Goal: Check status: Check status

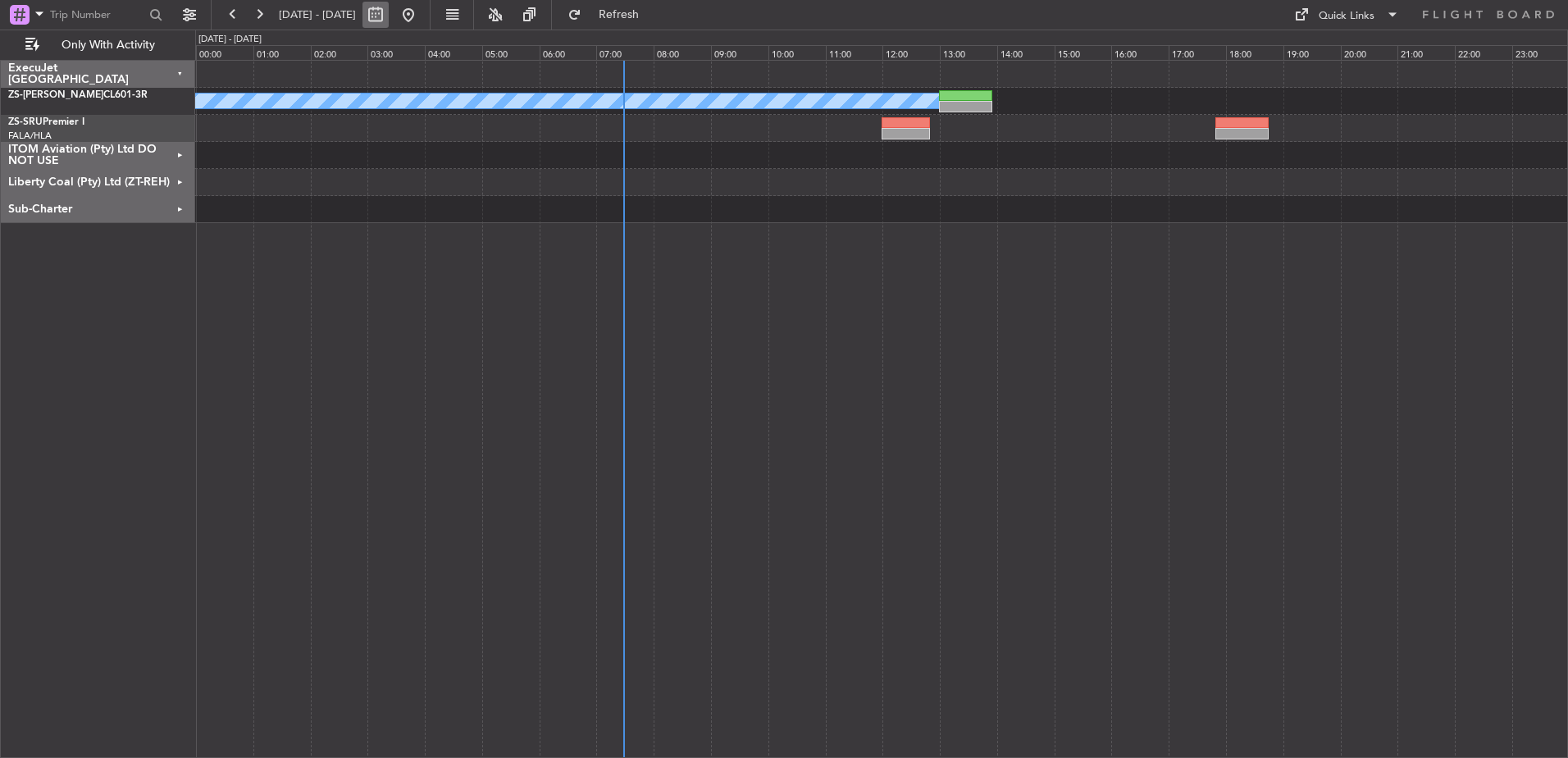
click at [389, 15] on button at bounding box center [375, 15] width 26 height 26
select select "10"
select select "2025"
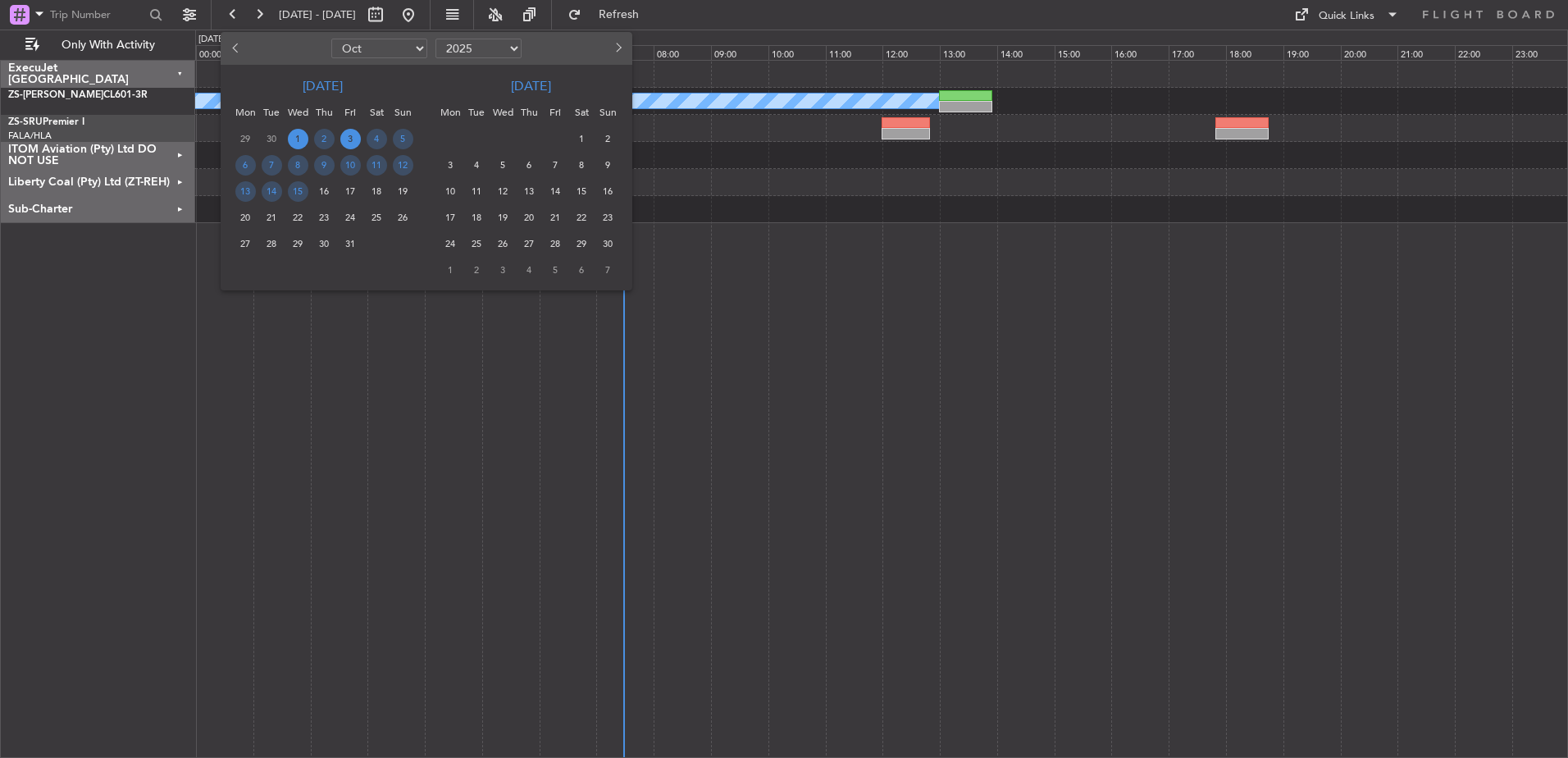
click at [346, 137] on span "3" at bounding box center [350, 138] width 21 height 21
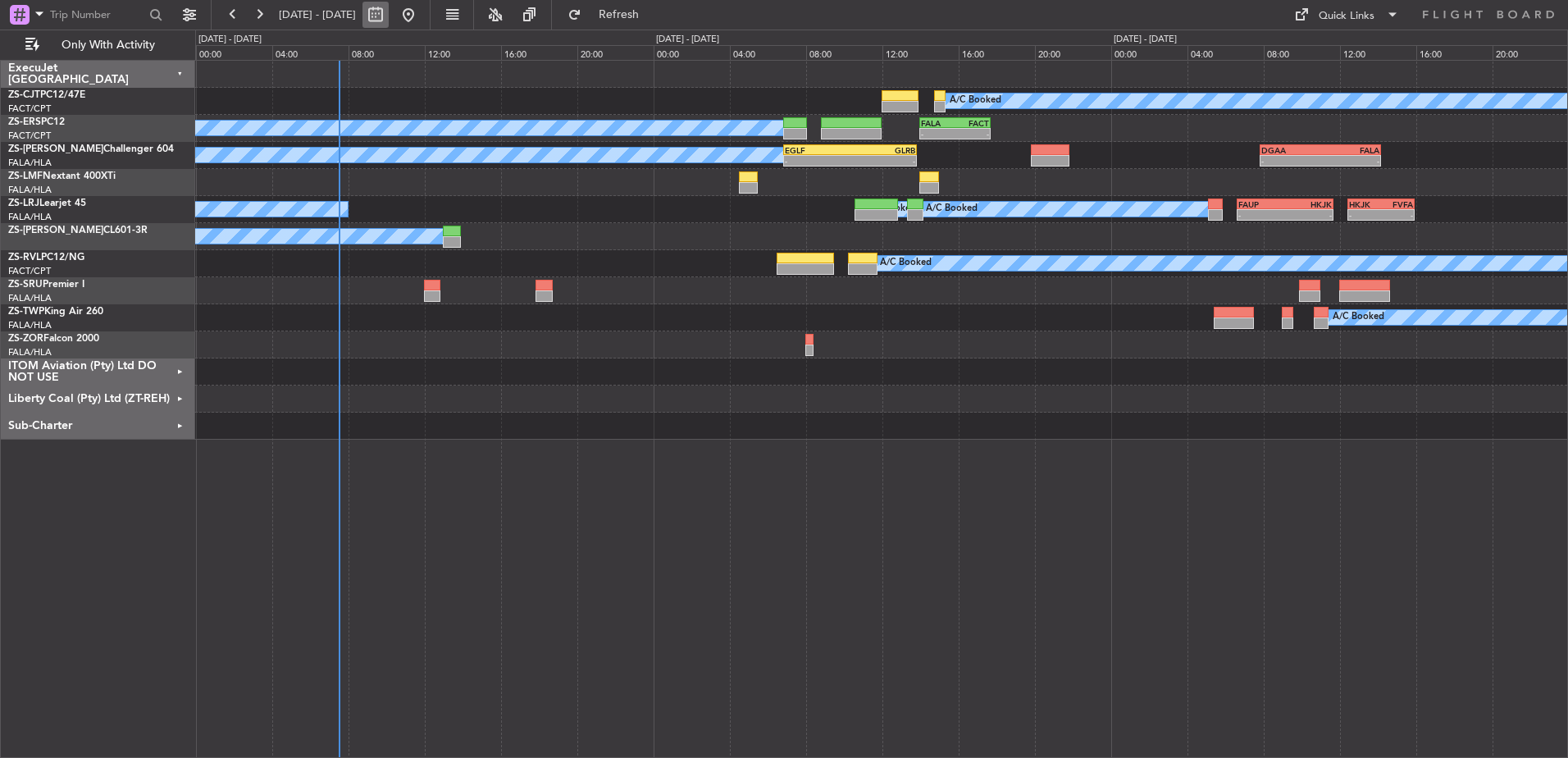
click at [389, 15] on button at bounding box center [375, 15] width 26 height 26
select select "10"
select select "2025"
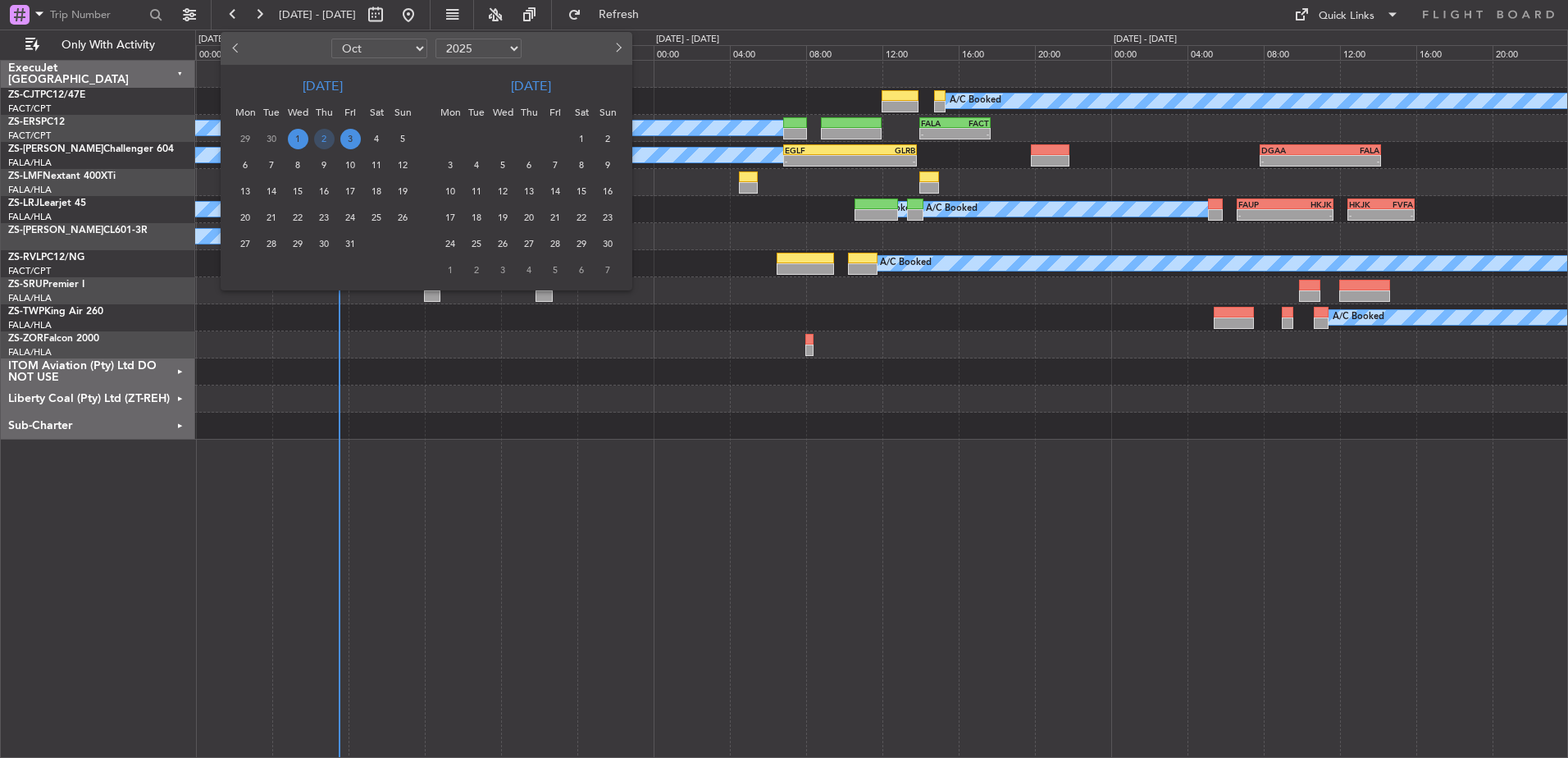
click at [353, 139] on span "3" at bounding box center [350, 138] width 21 height 21
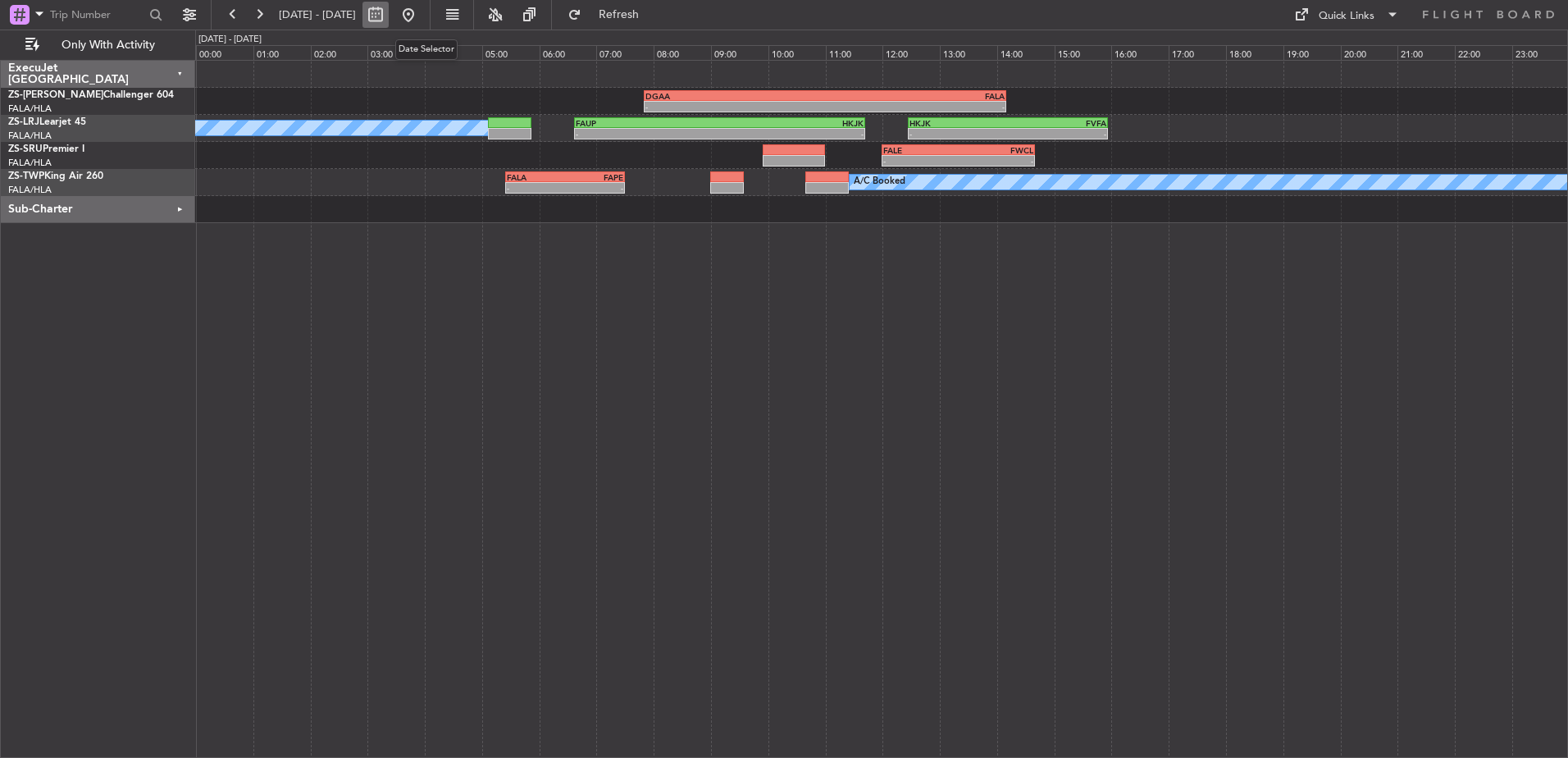
click at [389, 18] on button at bounding box center [375, 15] width 26 height 26
select select "10"
select select "2025"
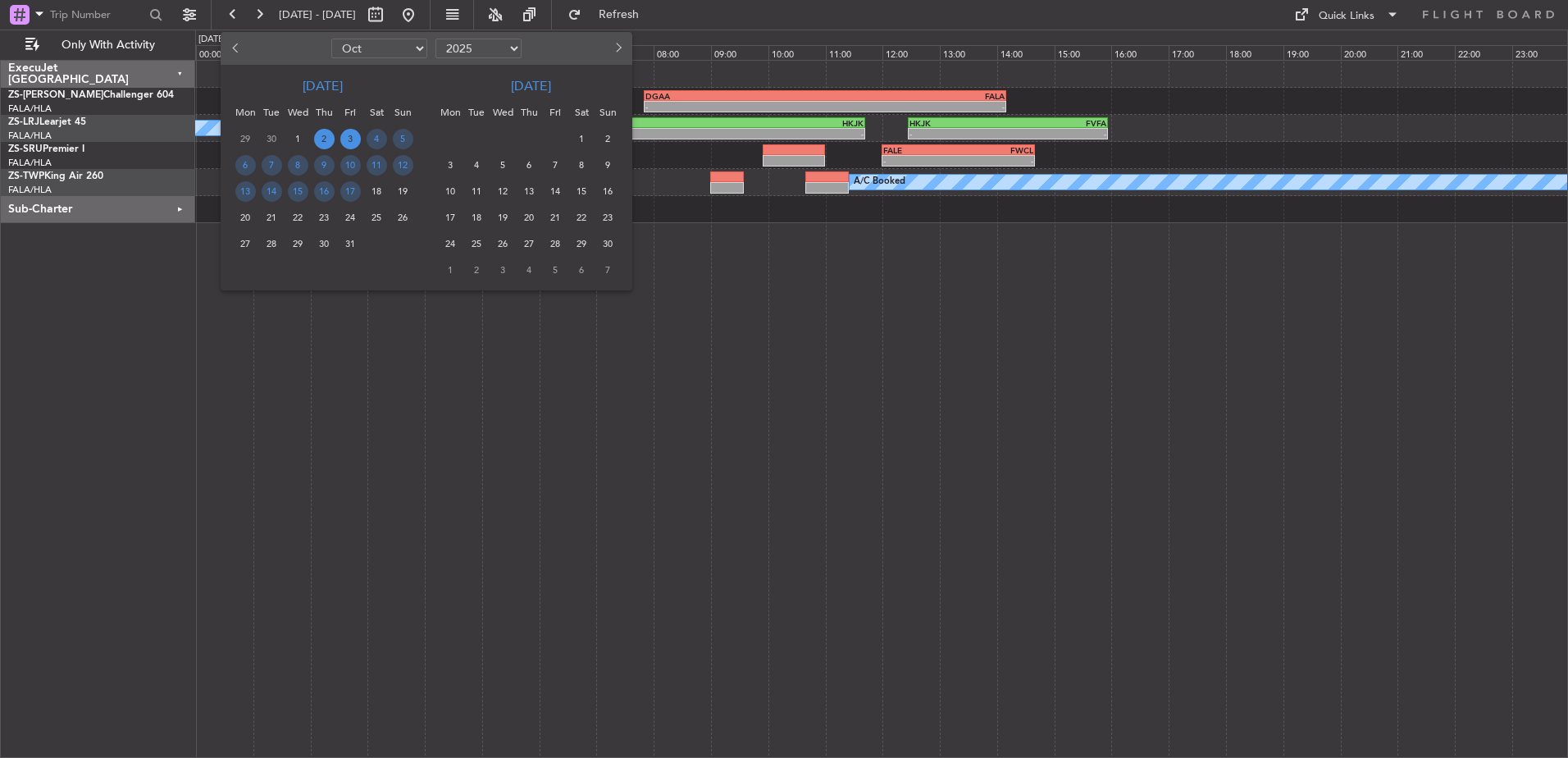
click at [324, 134] on span "2" at bounding box center [324, 138] width 21 height 21
click at [322, 140] on span "2" at bounding box center [324, 138] width 21 height 21
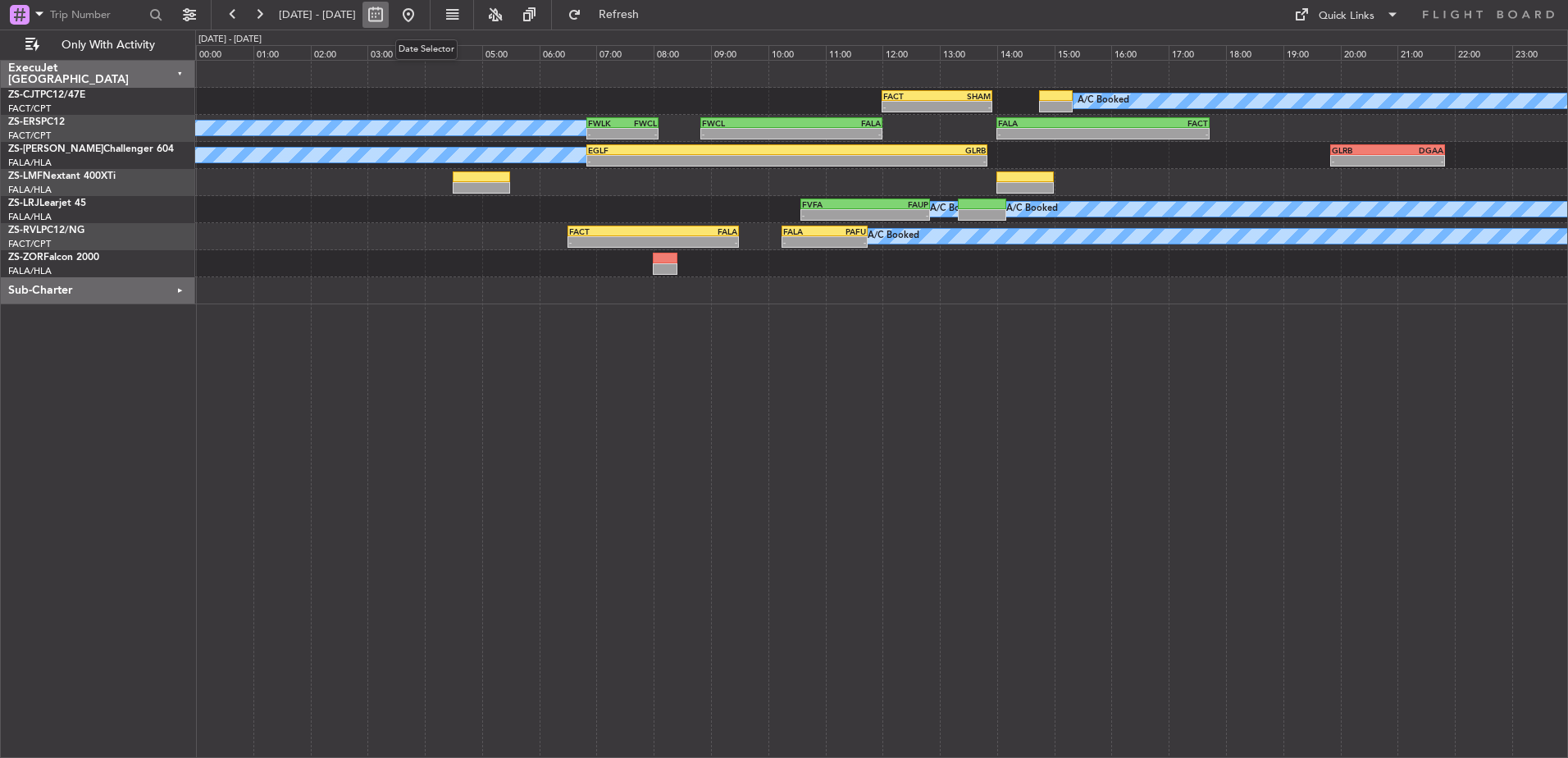
click at [389, 15] on button at bounding box center [375, 15] width 26 height 26
select select "10"
select select "2025"
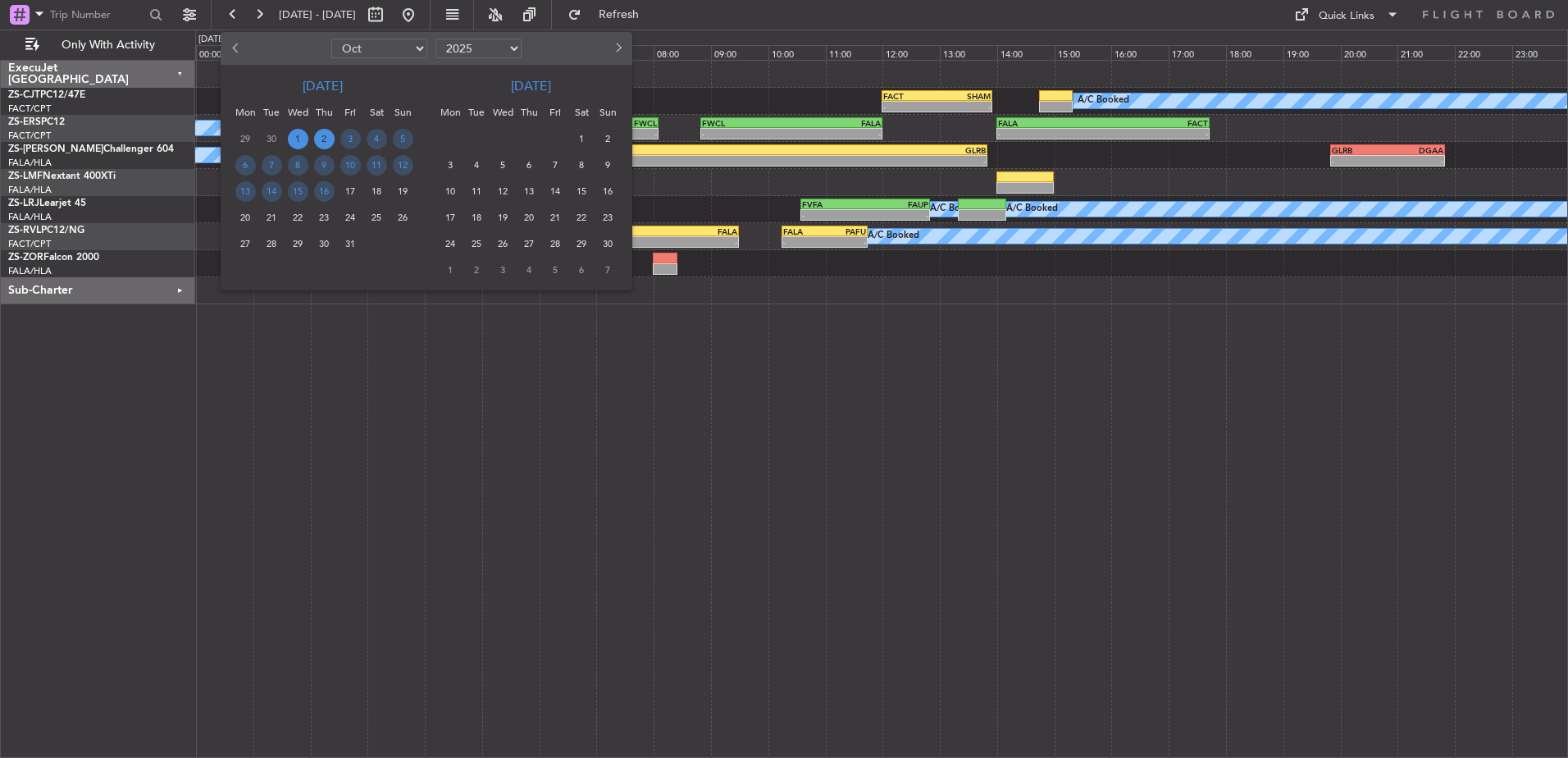
click at [301, 137] on span "1" at bounding box center [298, 138] width 21 height 21
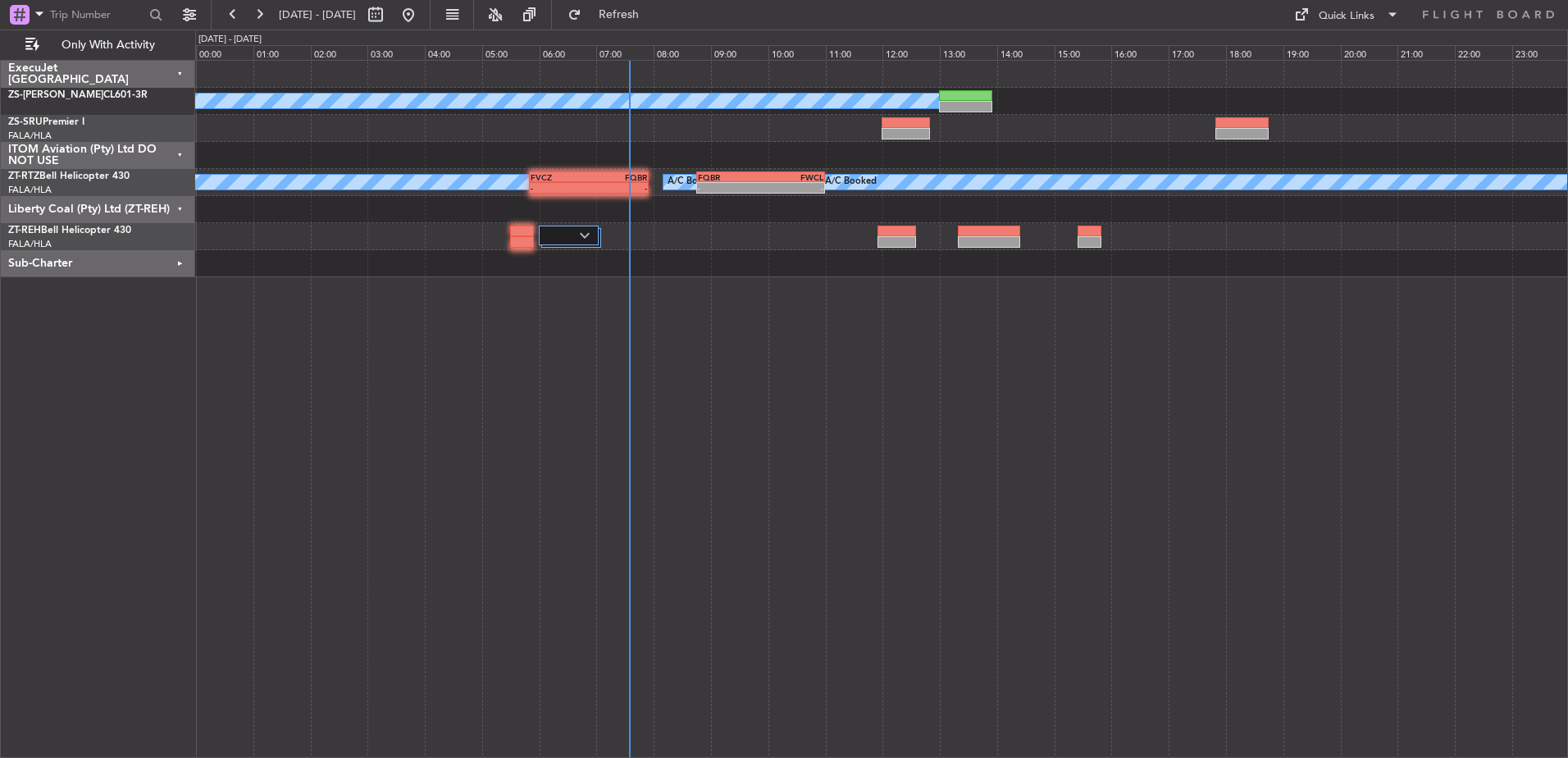
click at [180, 152] on div "ITOM Aviation (Pty) Ltd DO NOT USE" at bounding box center [98, 156] width 195 height 27
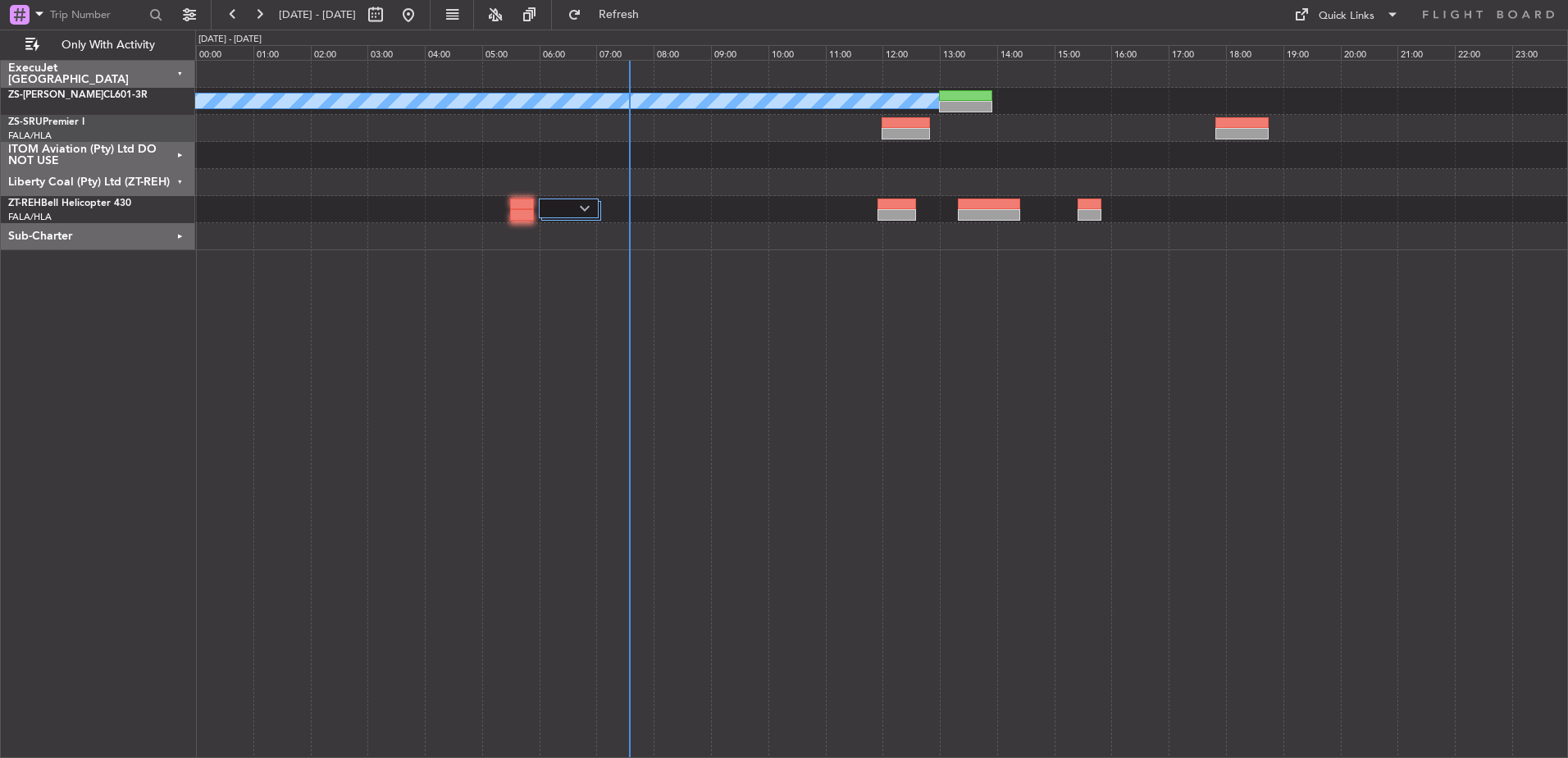
click at [185, 179] on div "Liberty Coal (Pty) Ltd (ZT-REH)" at bounding box center [98, 183] width 195 height 27
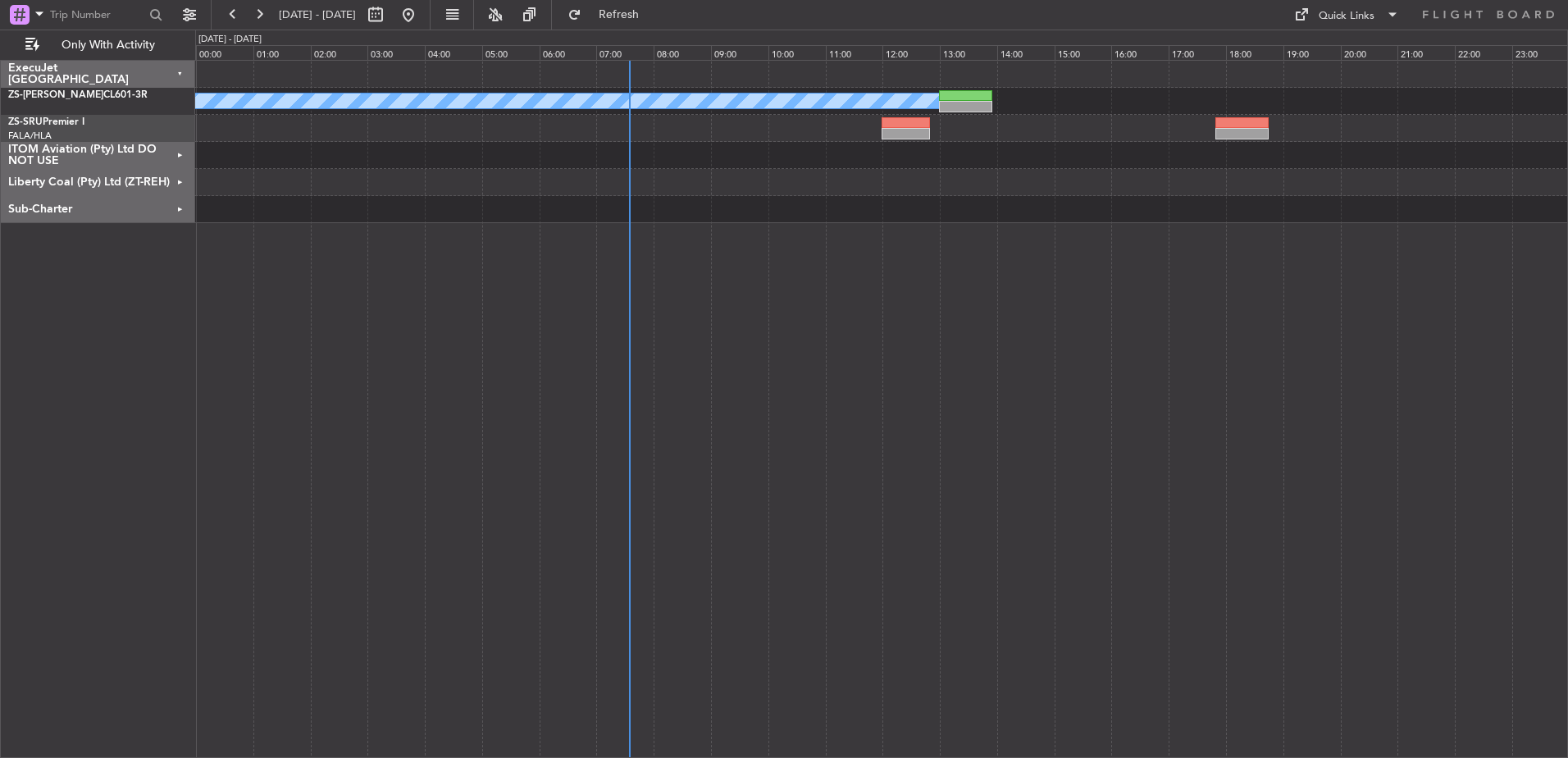
click at [182, 204] on div "Sub-Charter" at bounding box center [98, 209] width 195 height 27
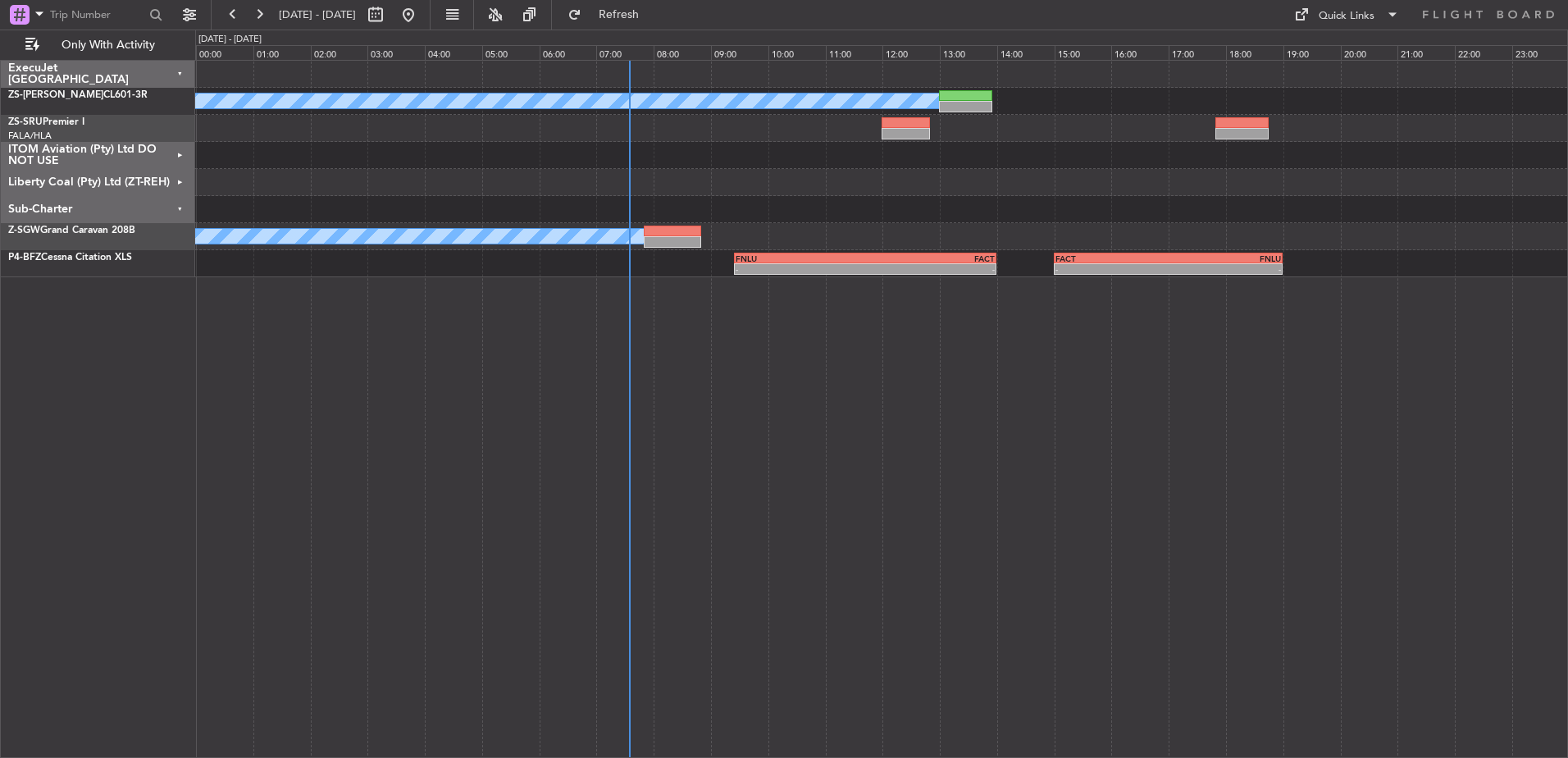
click at [180, 202] on div "Sub-Charter" at bounding box center [98, 209] width 195 height 27
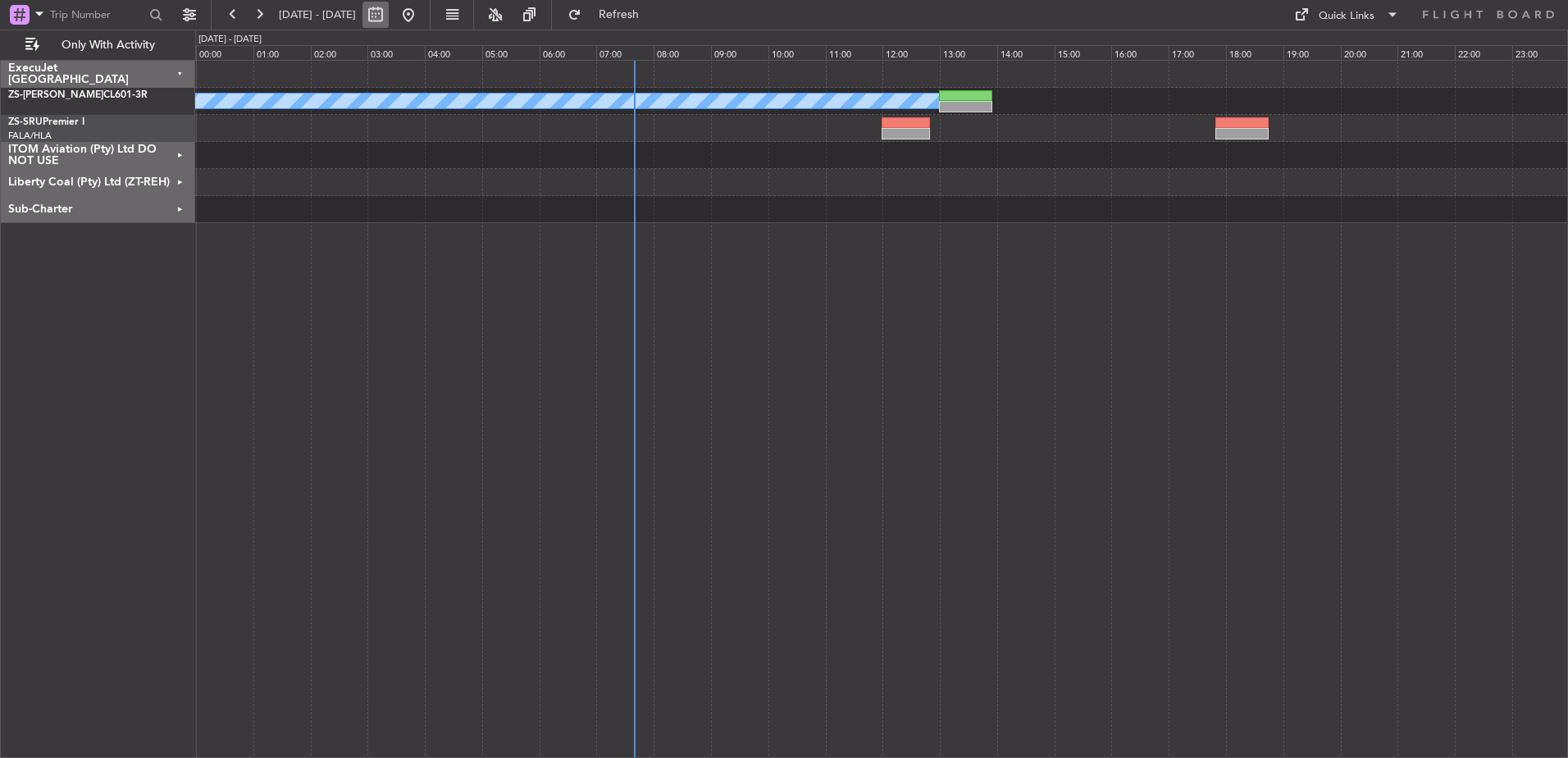
click at [389, 18] on button at bounding box center [375, 15] width 26 height 26
select select "10"
select select "2025"
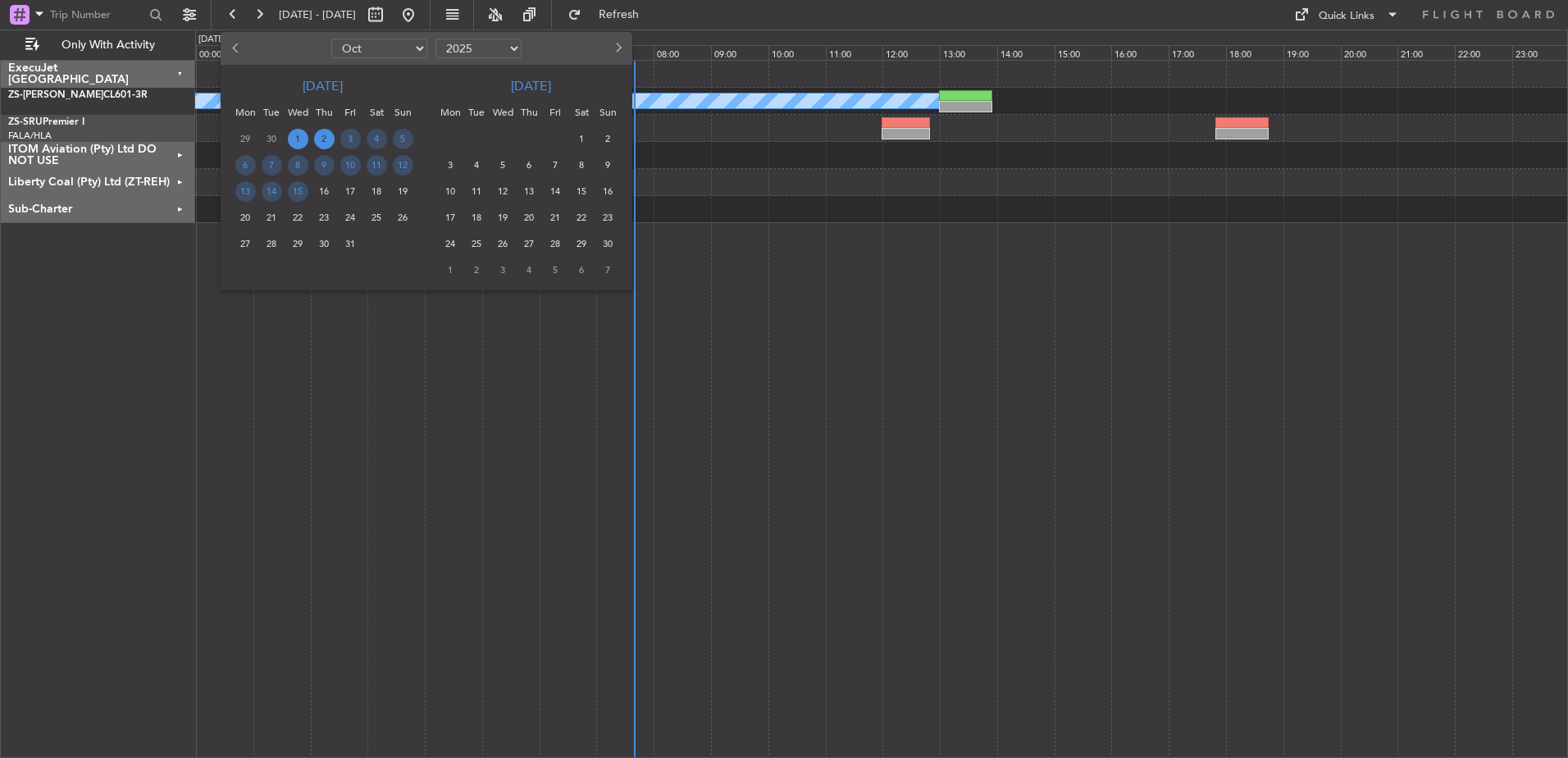
click at [321, 140] on span "2" at bounding box center [324, 138] width 21 height 21
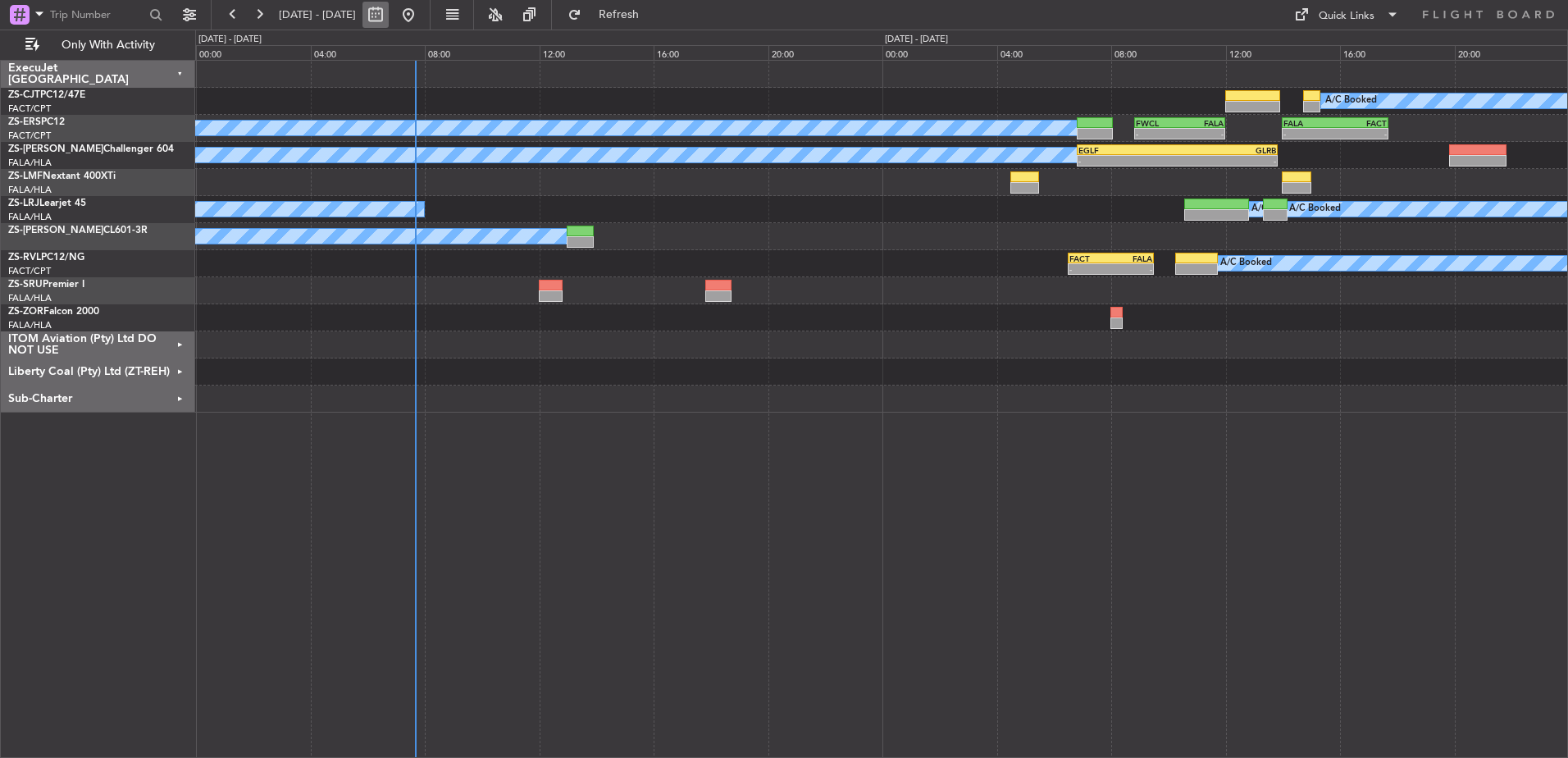
click at [389, 15] on button at bounding box center [375, 15] width 26 height 26
select select "10"
select select "2025"
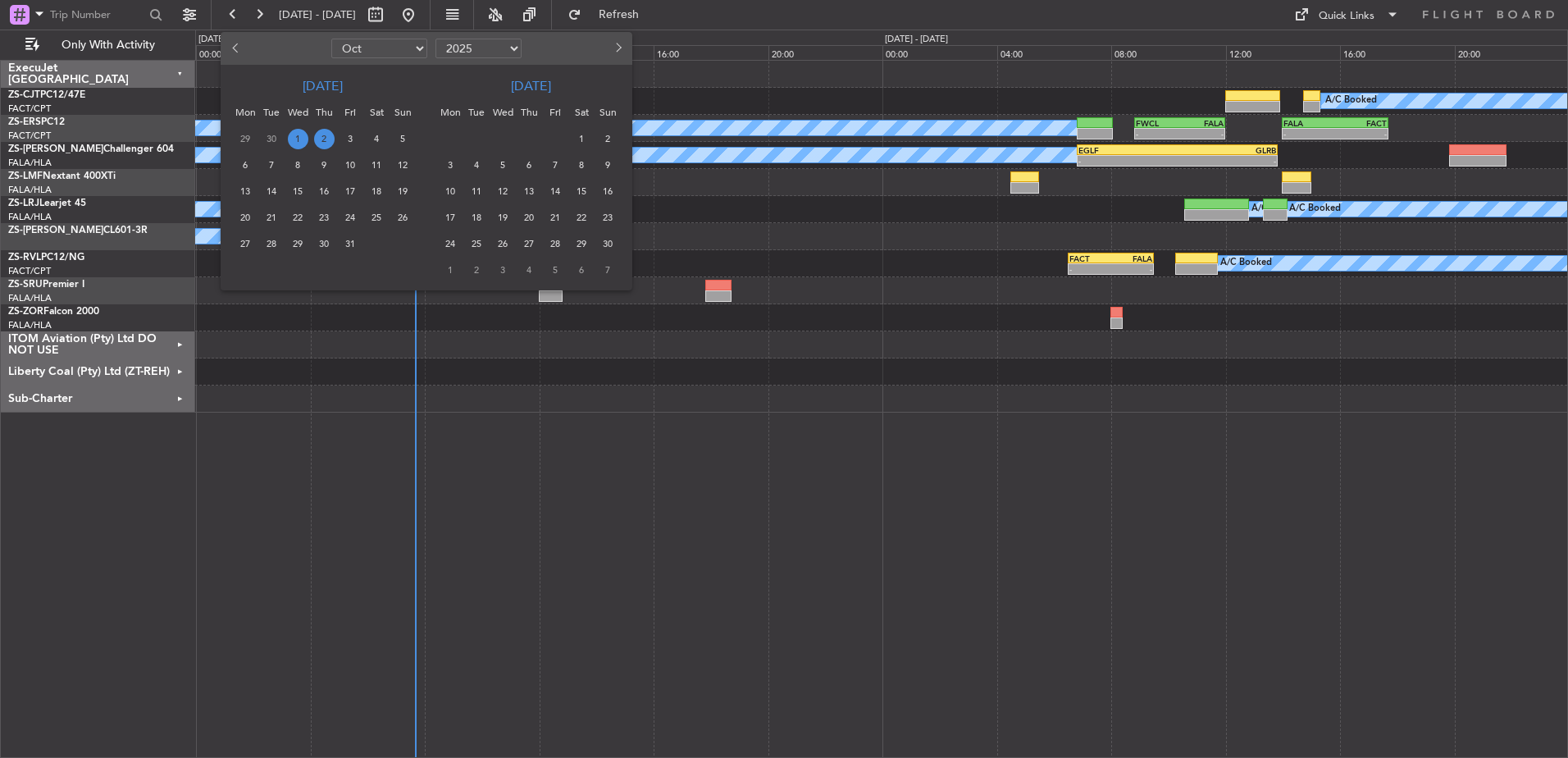
click at [247, 165] on span "6" at bounding box center [246, 165] width 21 height 21
click at [244, 166] on span "6" at bounding box center [246, 165] width 21 height 21
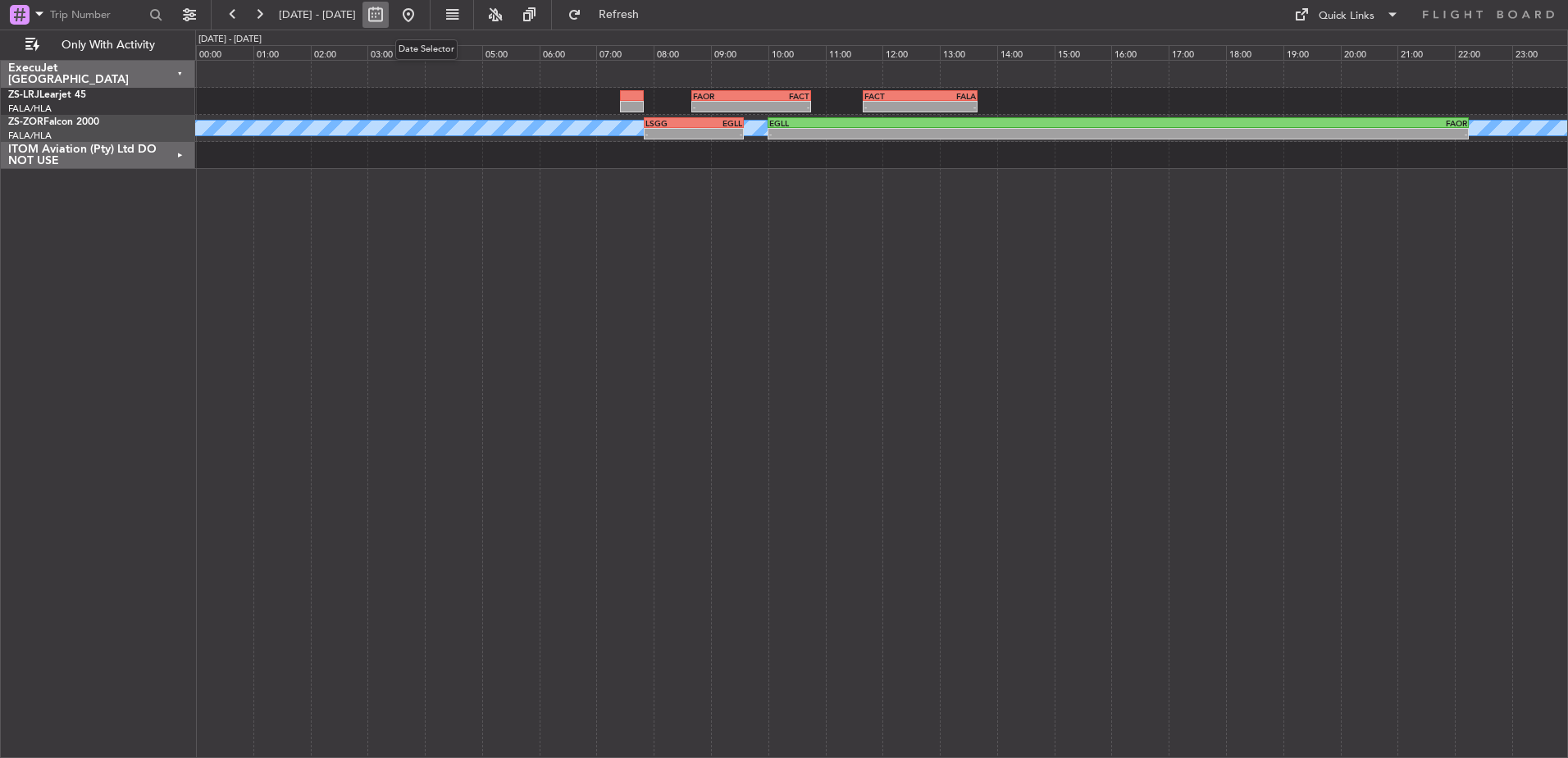
click at [389, 21] on button at bounding box center [375, 15] width 26 height 26
select select "10"
select select "2025"
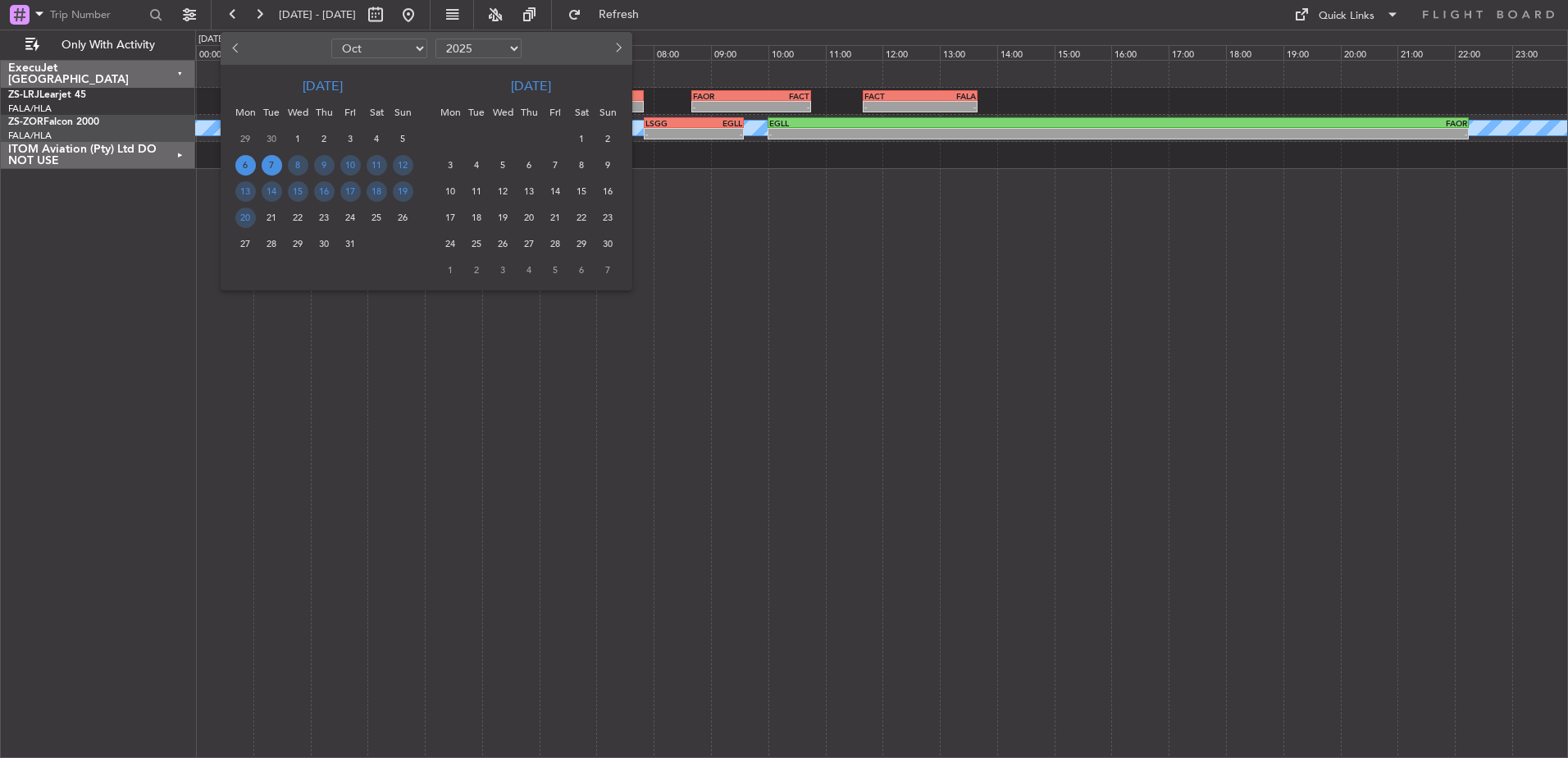
click at [270, 164] on span "7" at bounding box center [272, 165] width 21 height 21
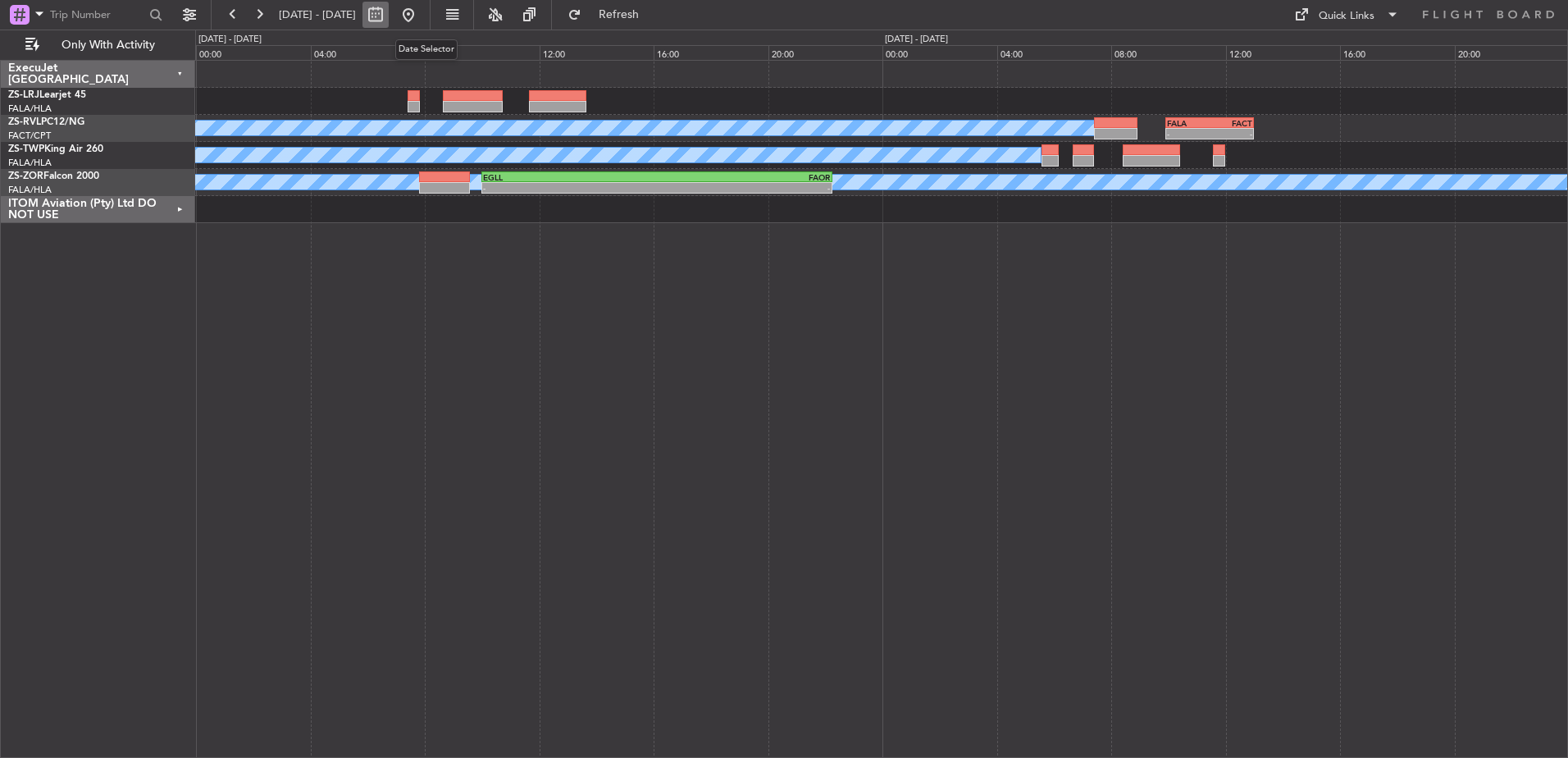
click at [389, 17] on button at bounding box center [375, 15] width 26 height 26
select select "10"
select select "2025"
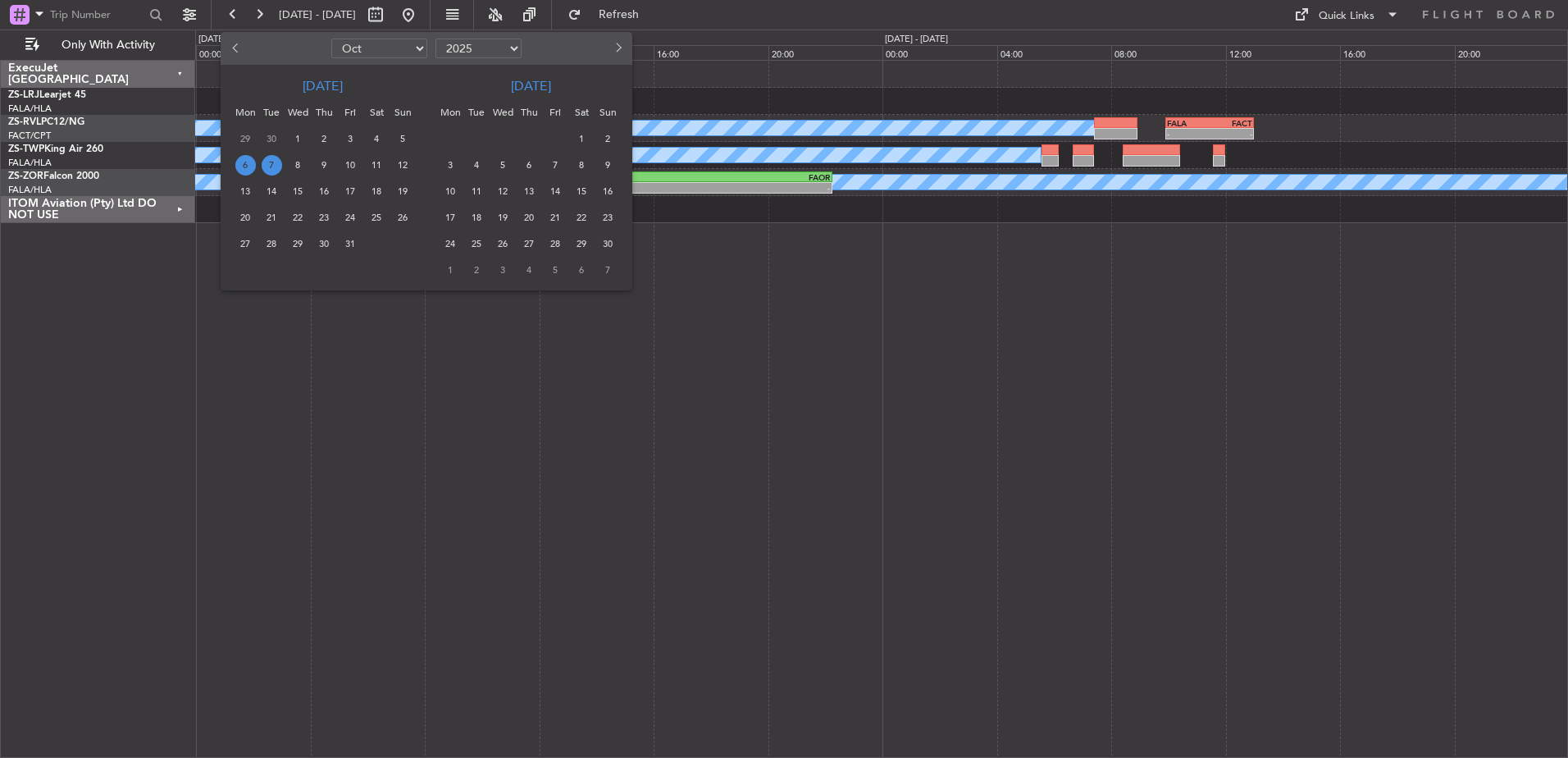
click at [245, 163] on span "6" at bounding box center [246, 165] width 21 height 21
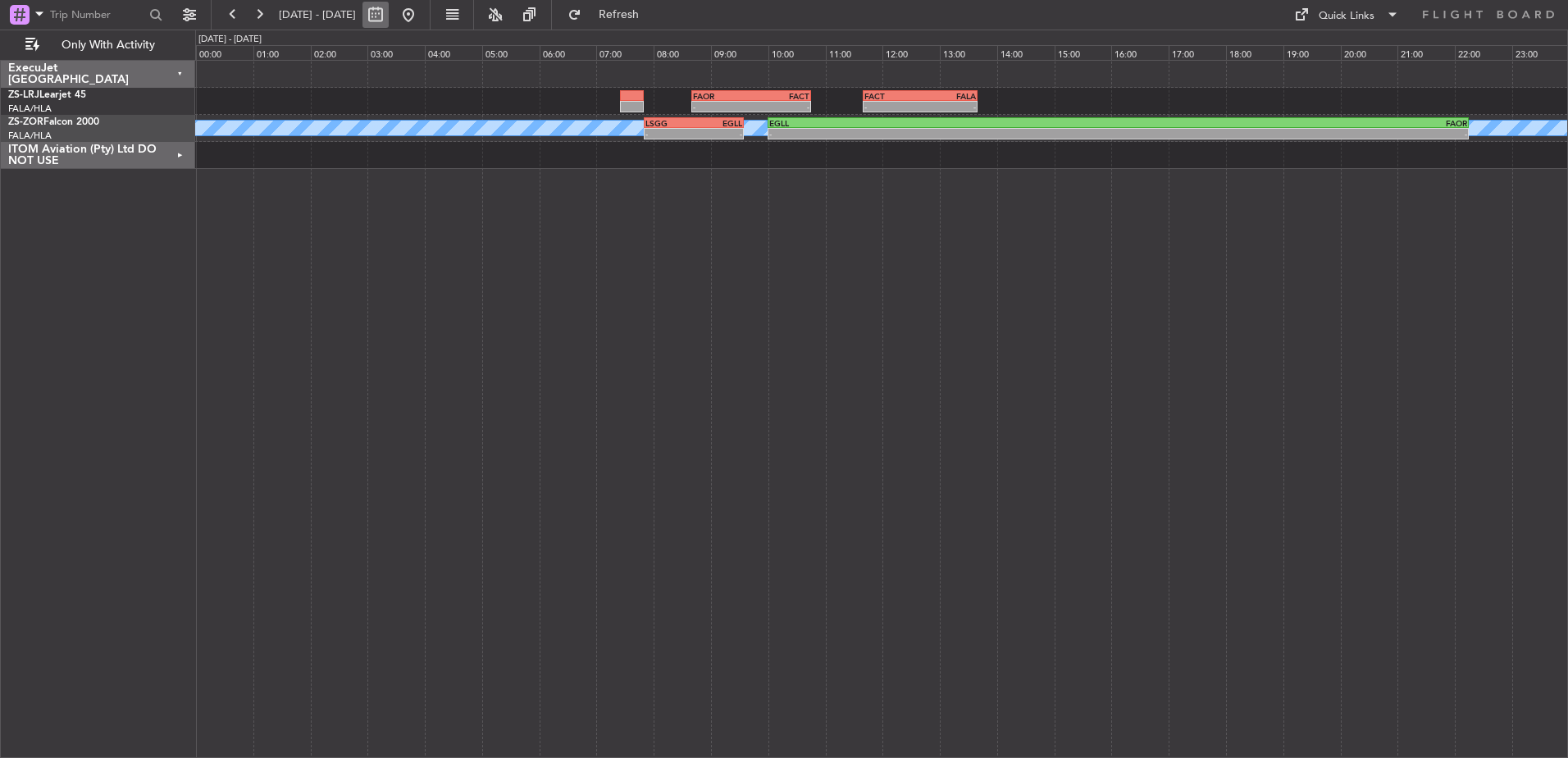
click at [389, 13] on button at bounding box center [375, 15] width 26 height 26
select select "10"
select select "2025"
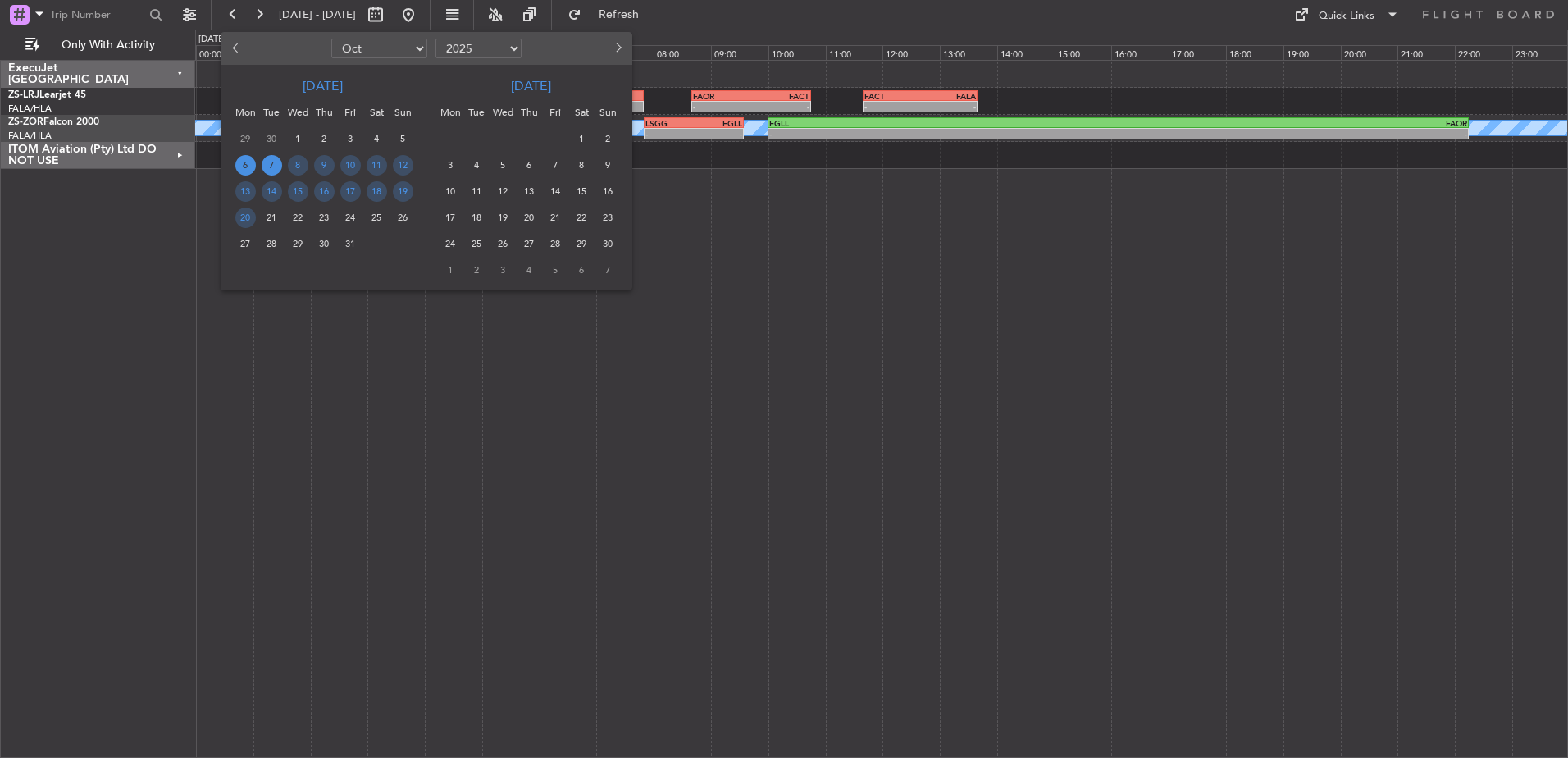
click at [280, 166] on span "7" at bounding box center [272, 165] width 21 height 21
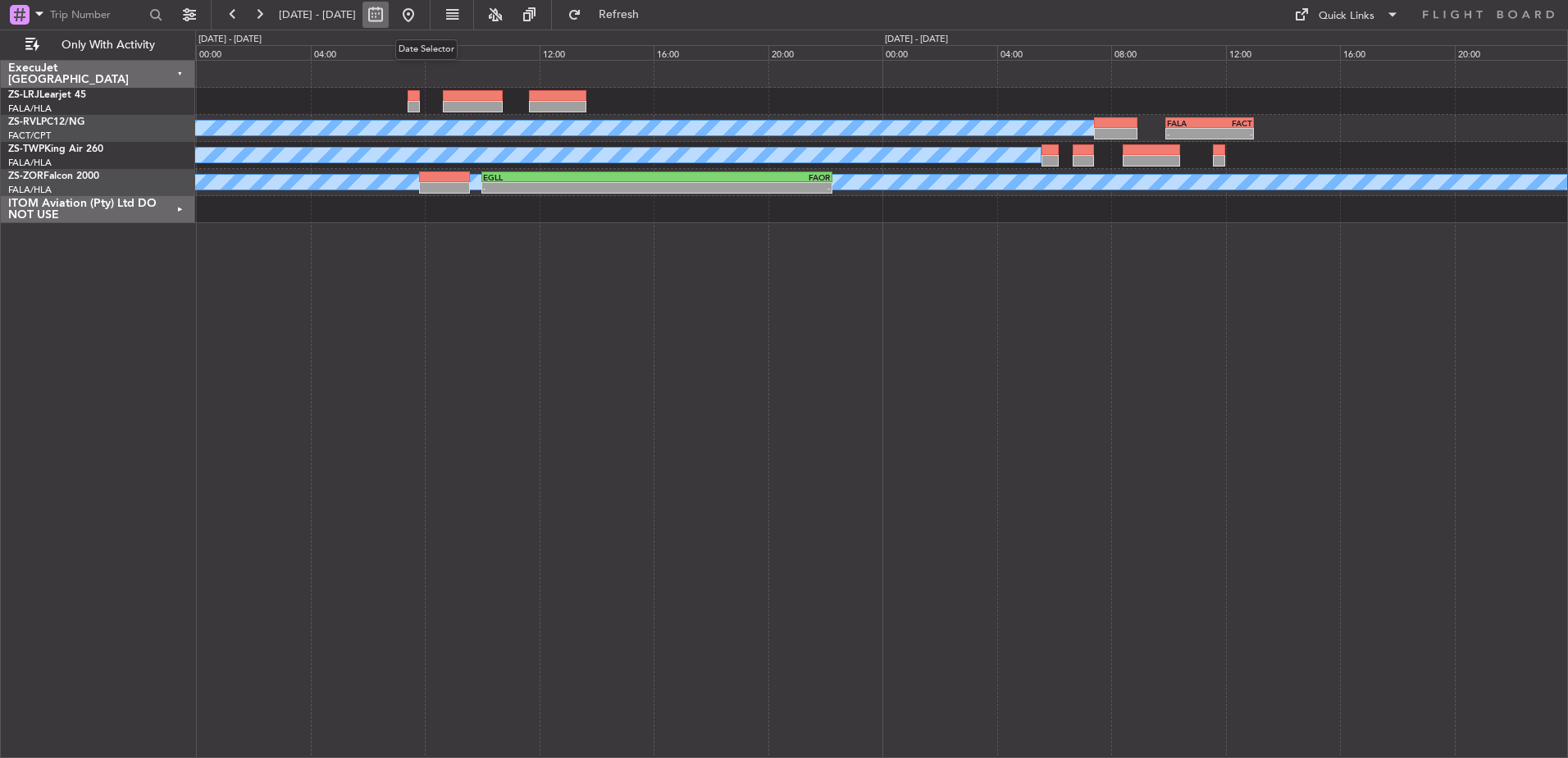
click at [389, 10] on button at bounding box center [375, 15] width 26 height 26
select select "10"
select select "2025"
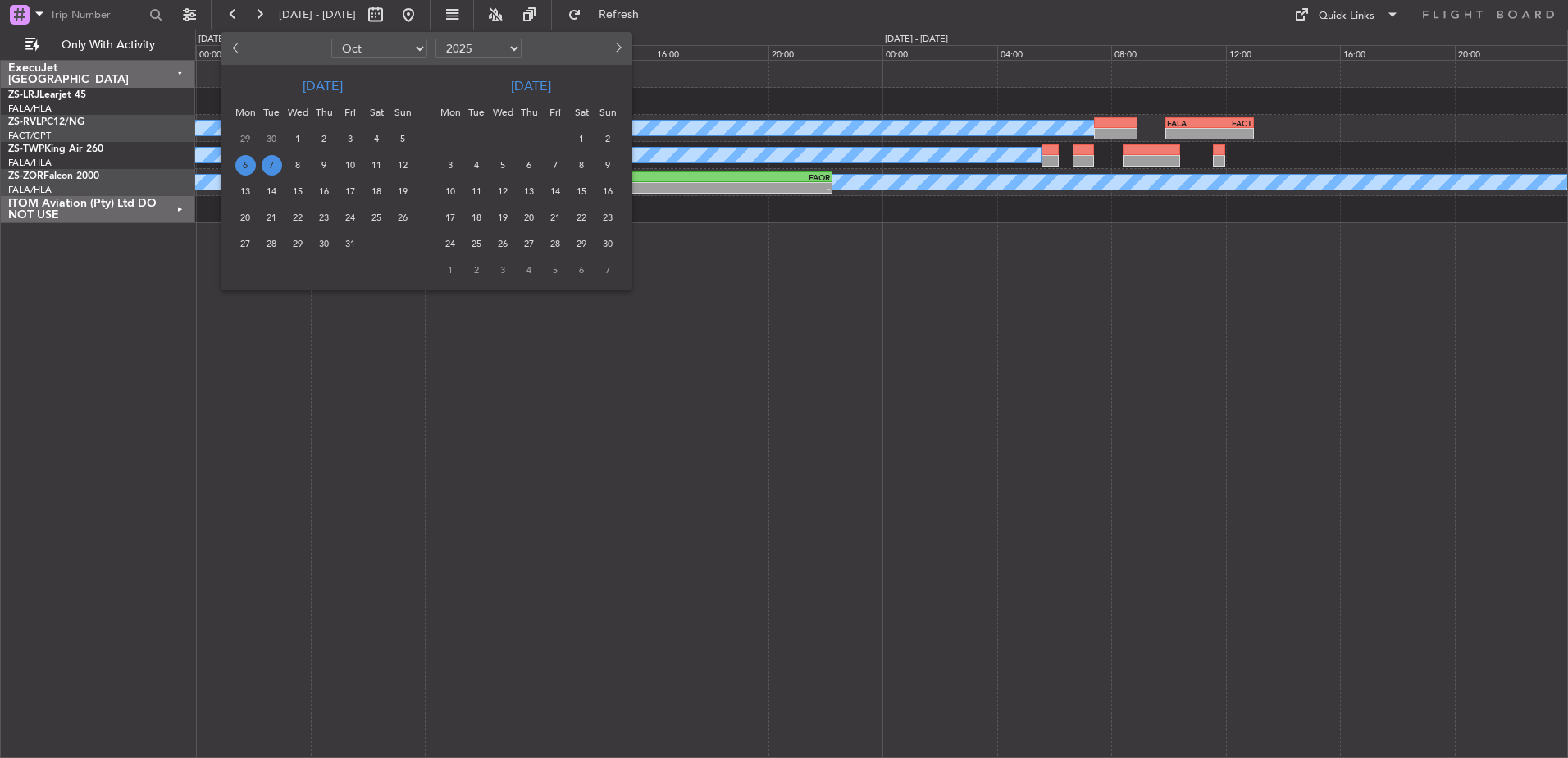
click at [273, 167] on span "7" at bounding box center [272, 165] width 21 height 21
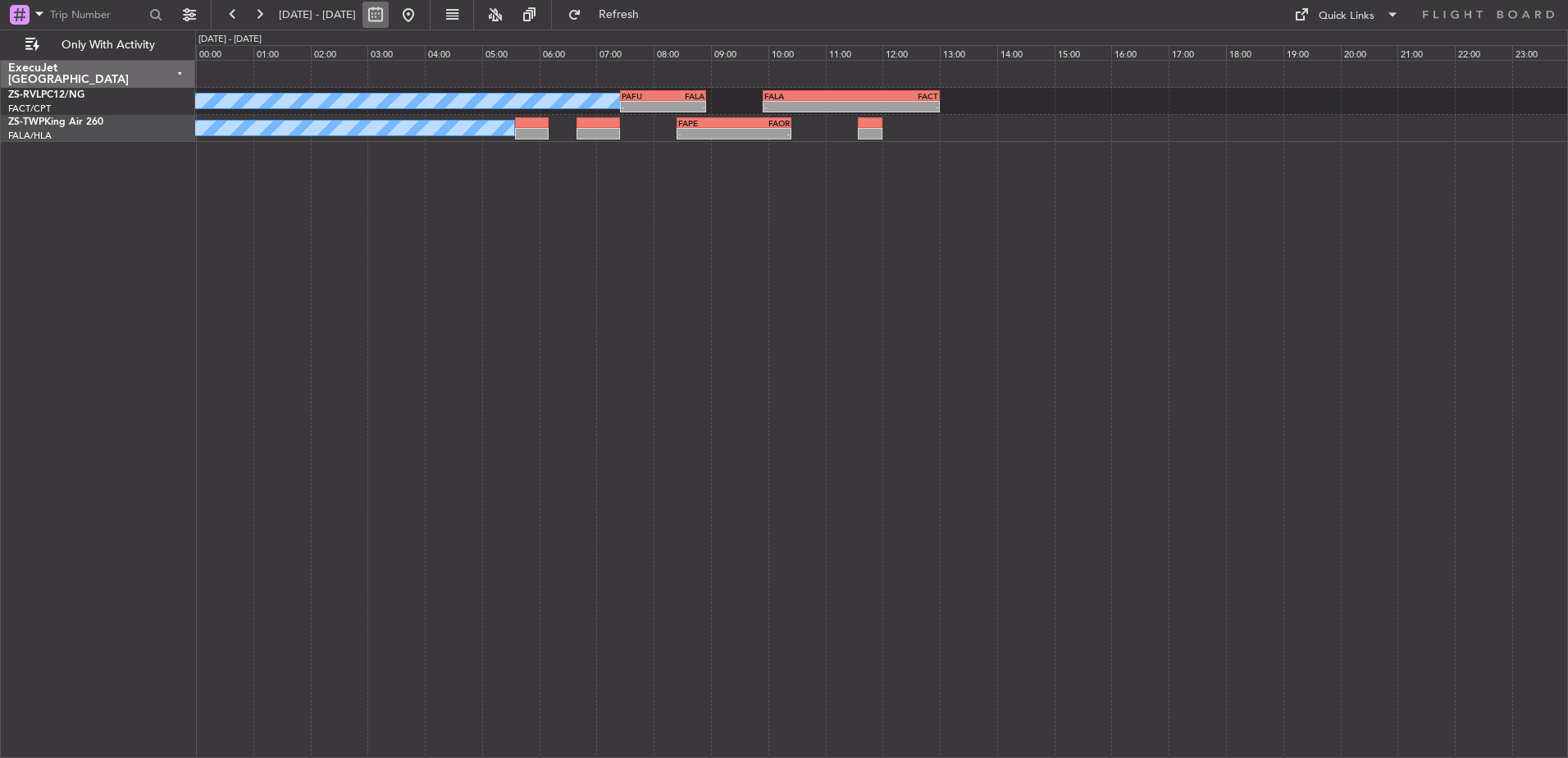
click at [389, 20] on button at bounding box center [375, 15] width 26 height 26
select select "10"
select select "2025"
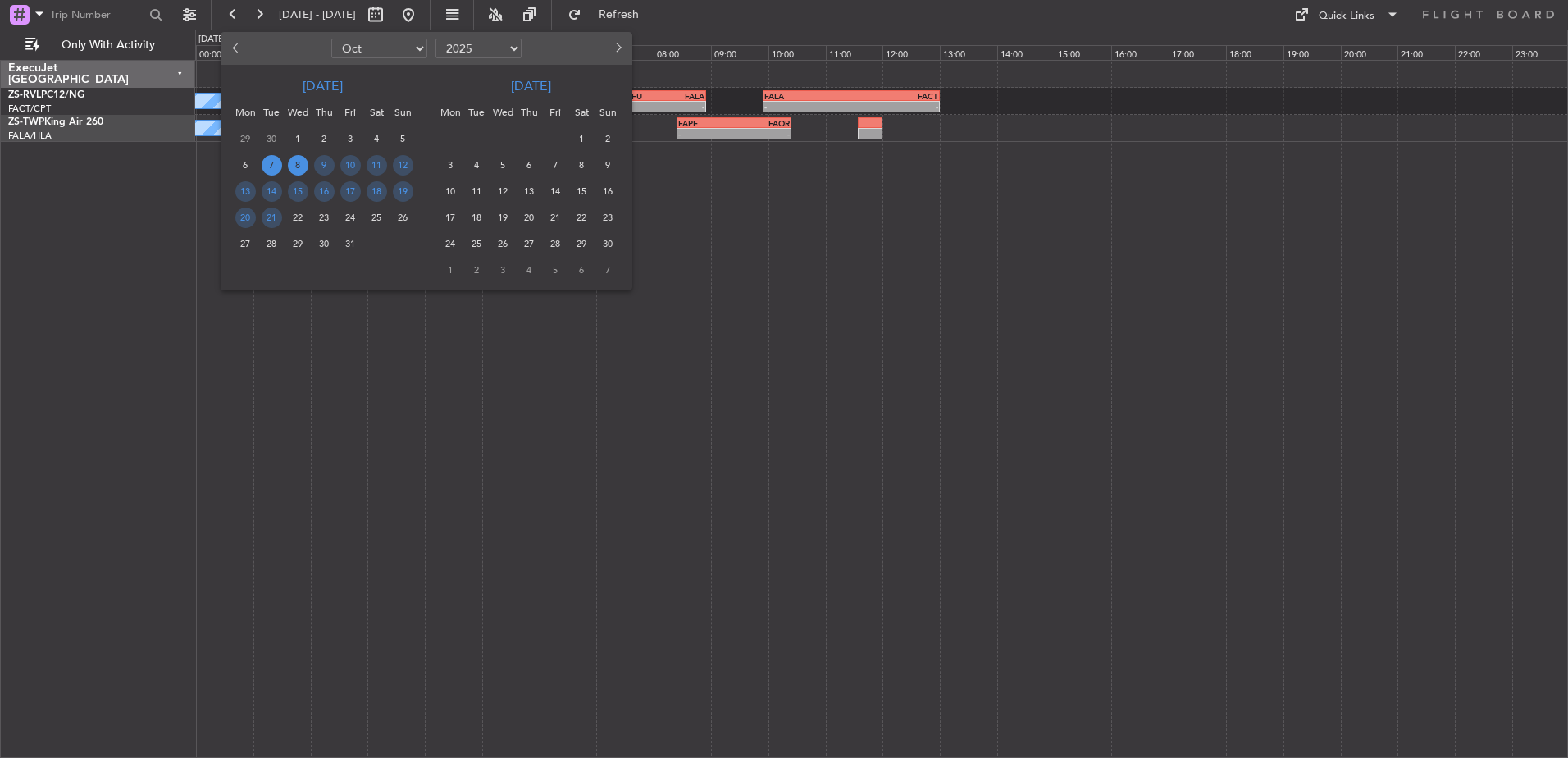
click at [298, 168] on span "8" at bounding box center [298, 165] width 21 height 21
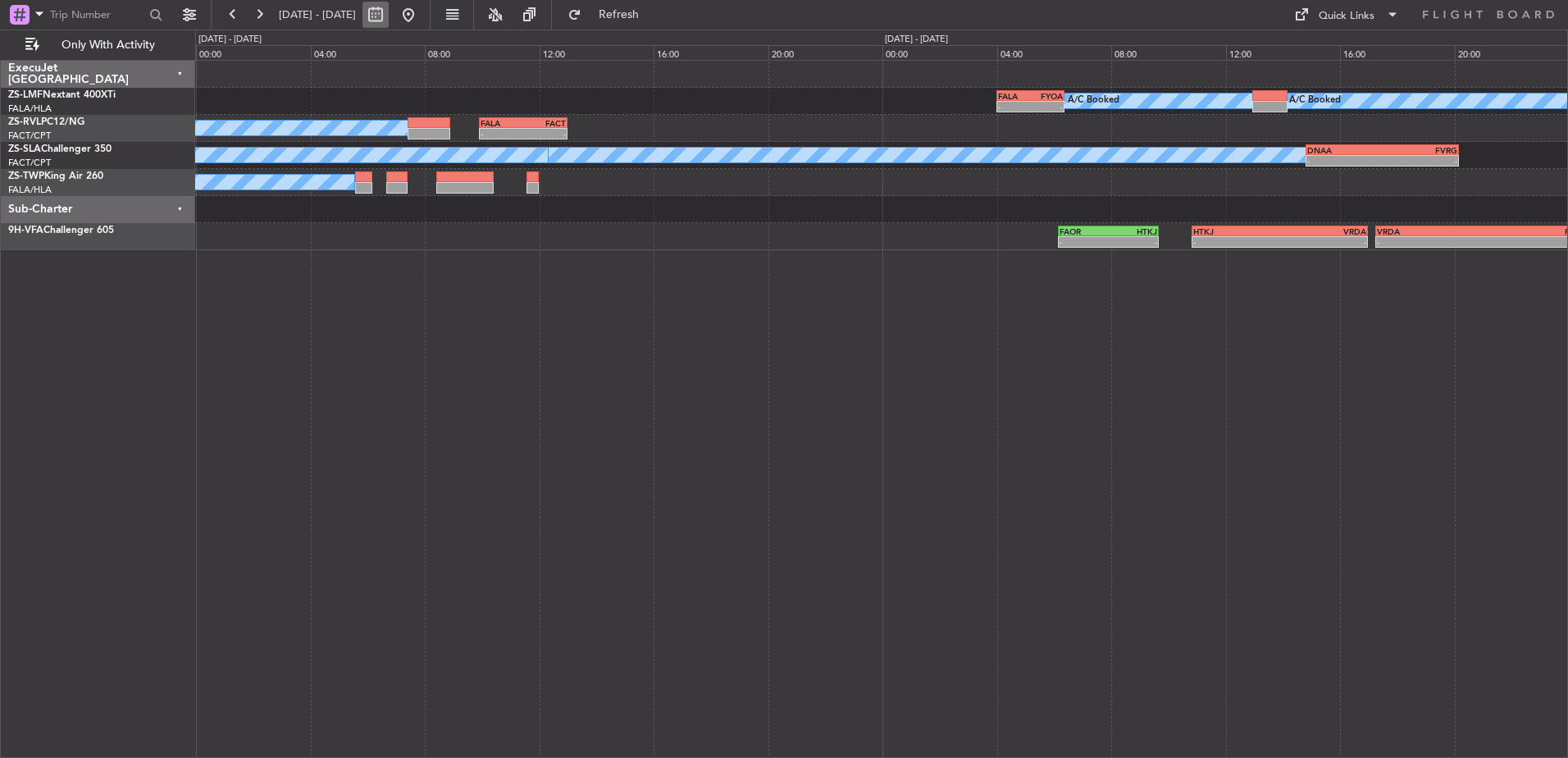
click at [389, 11] on button at bounding box center [375, 15] width 26 height 26
select select "10"
select select "2025"
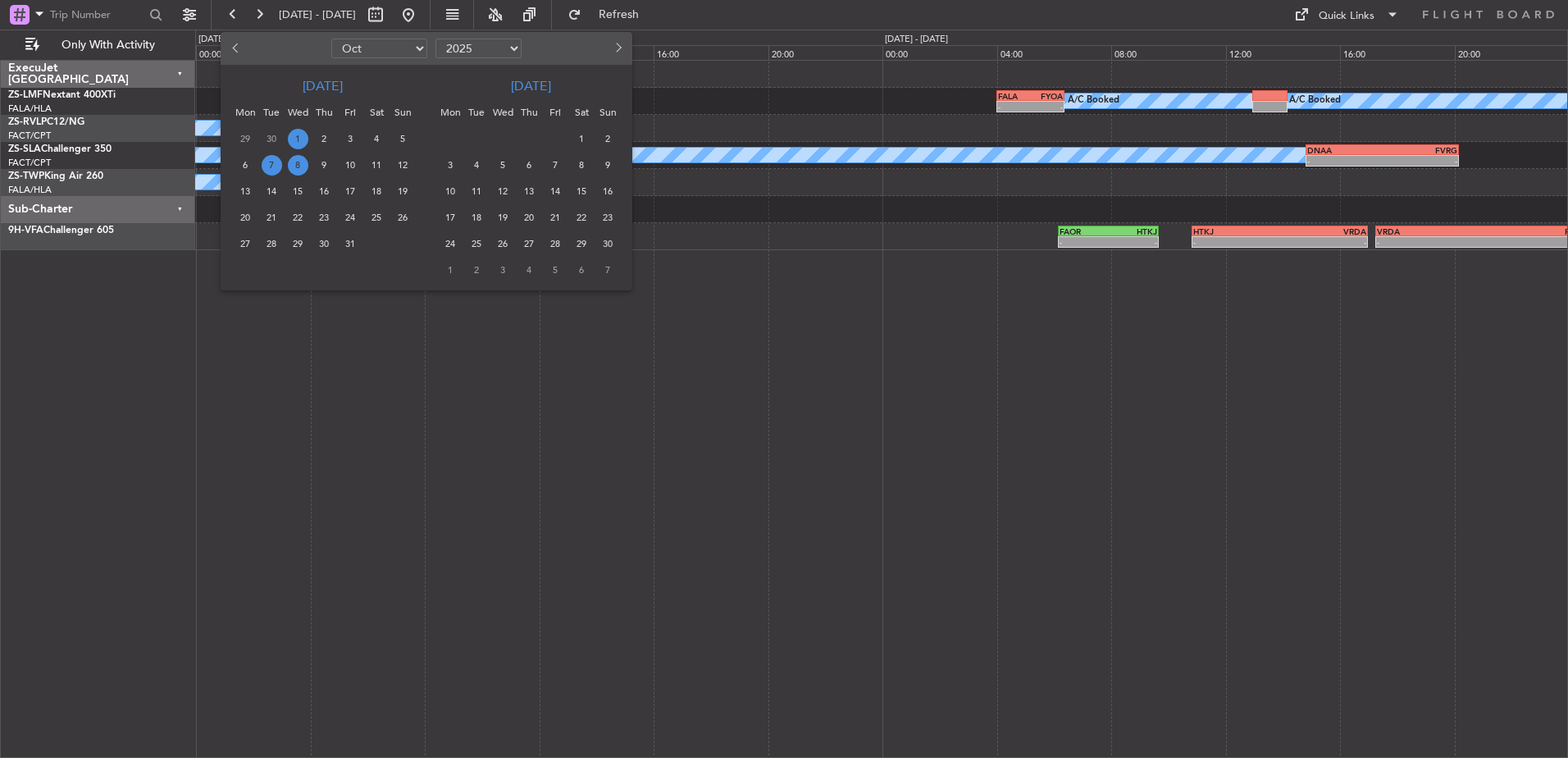
click at [303, 140] on span "1" at bounding box center [298, 138] width 21 height 21
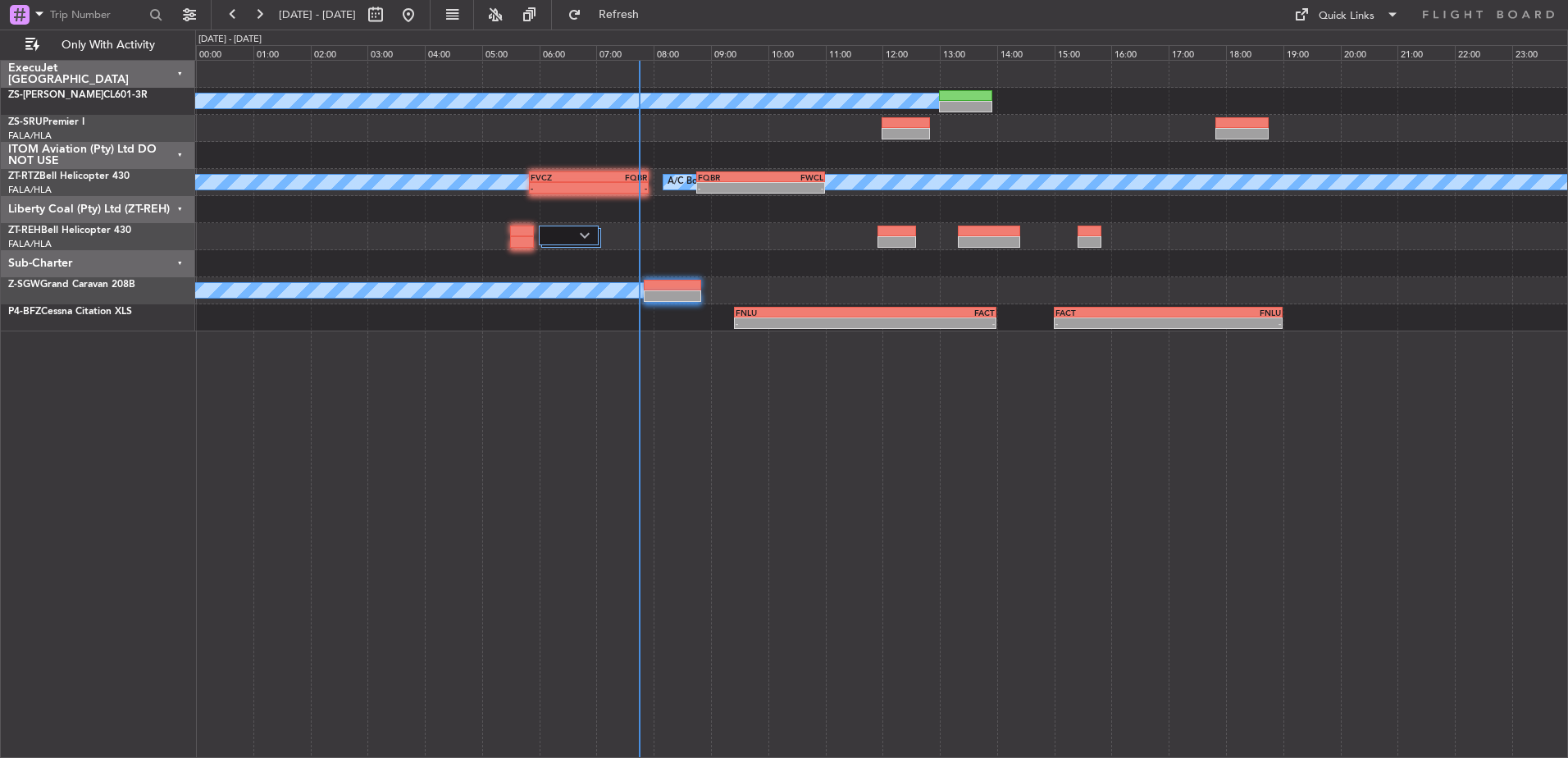
click at [183, 152] on div "ITOM Aviation (Pty) Ltd DO NOT USE" at bounding box center [98, 156] width 195 height 27
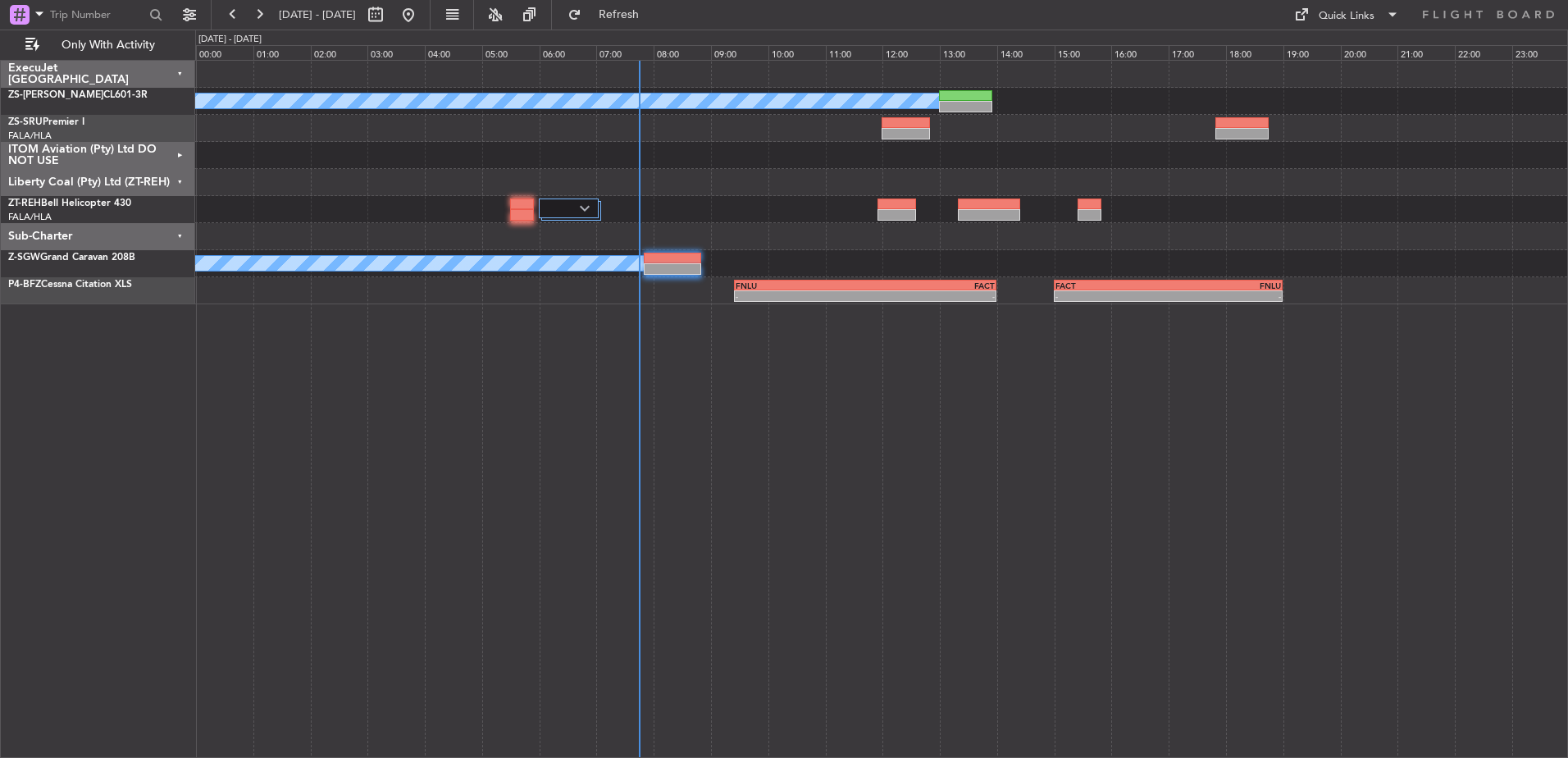
click at [177, 182] on div "Liberty Coal (Pty) Ltd (ZT-REH)" at bounding box center [98, 183] width 195 height 27
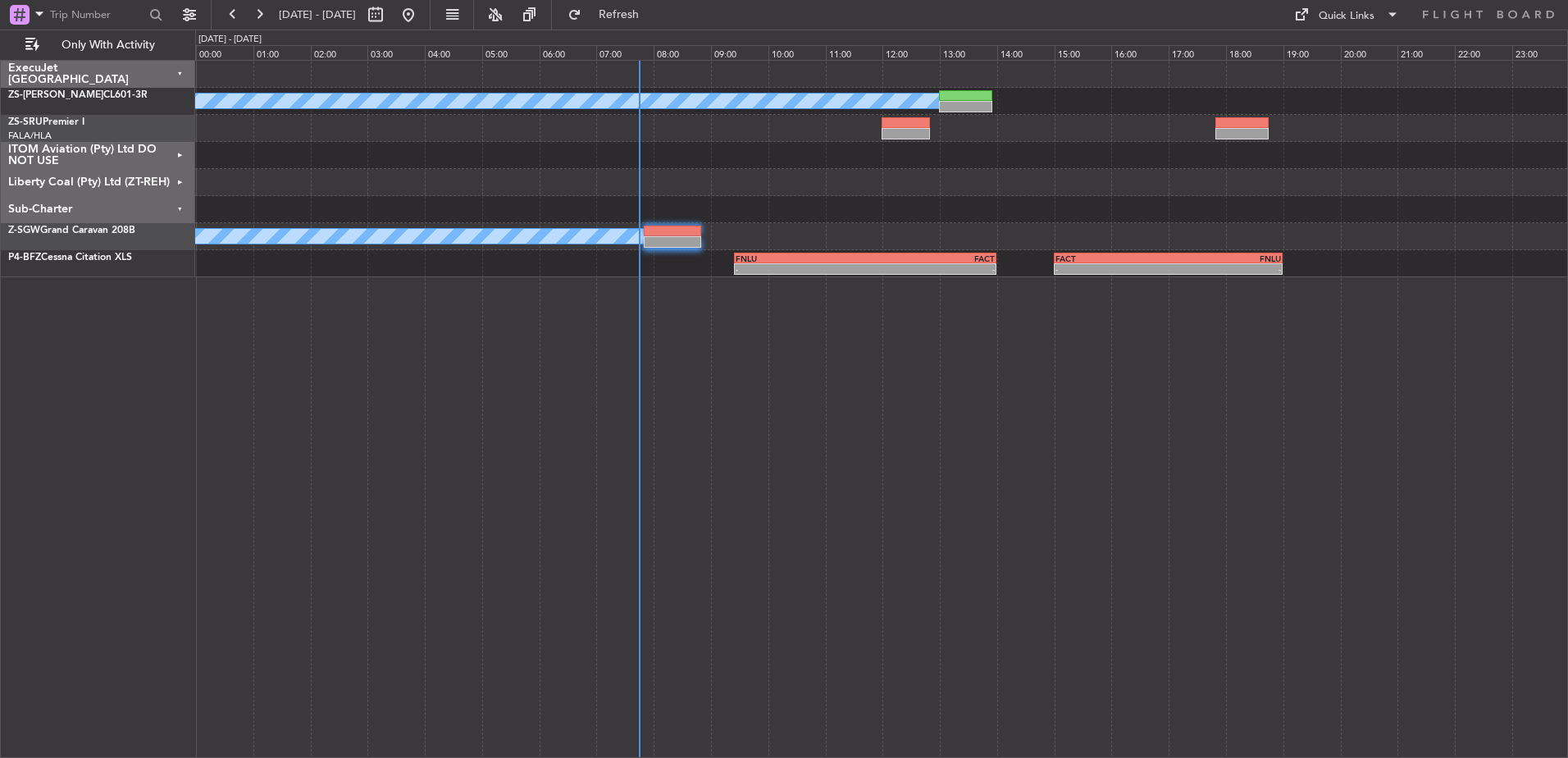
click at [177, 207] on div "Sub-Charter" at bounding box center [98, 209] width 195 height 27
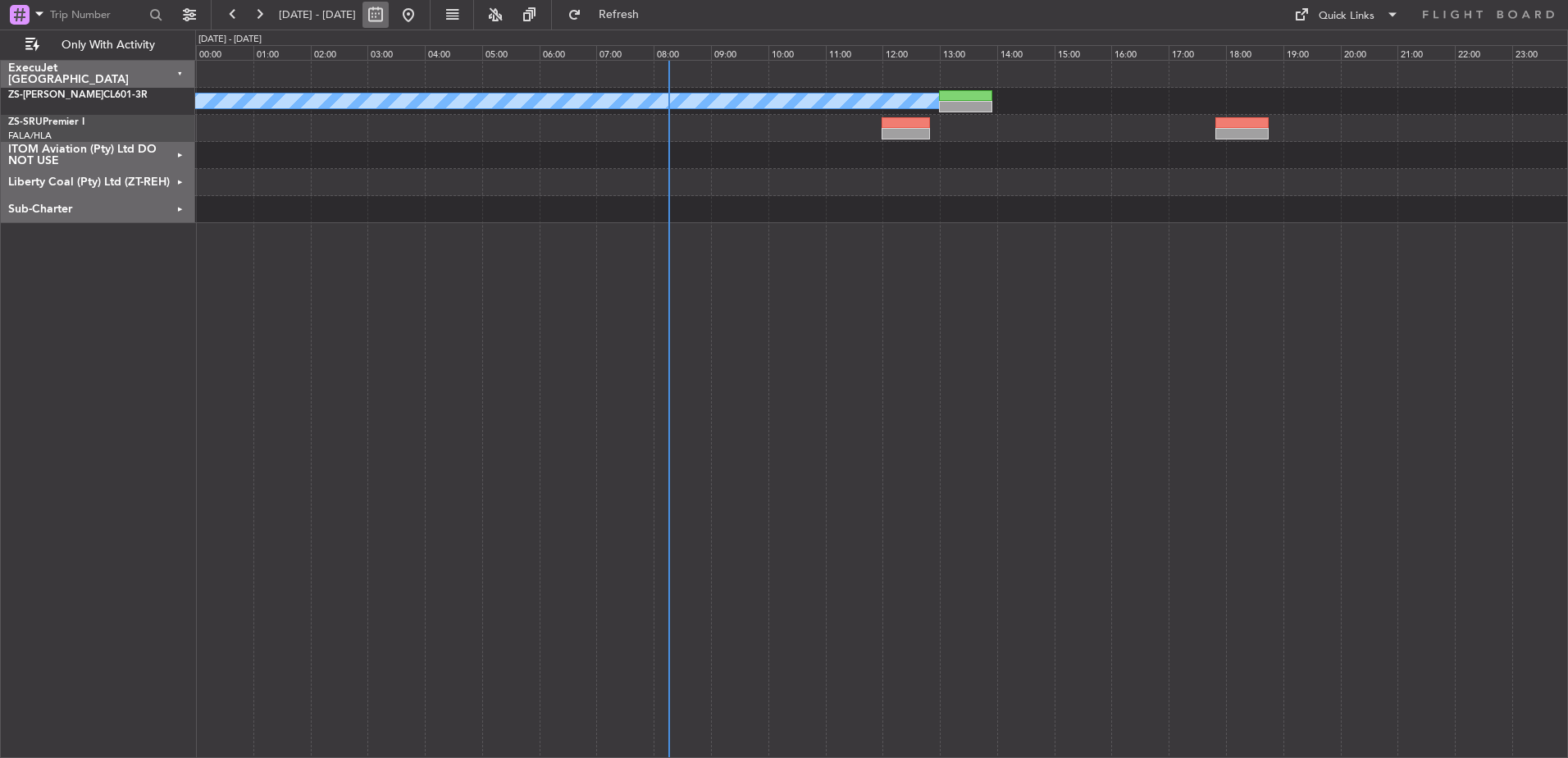
click at [389, 15] on button at bounding box center [375, 15] width 26 height 26
select select "10"
select select "2025"
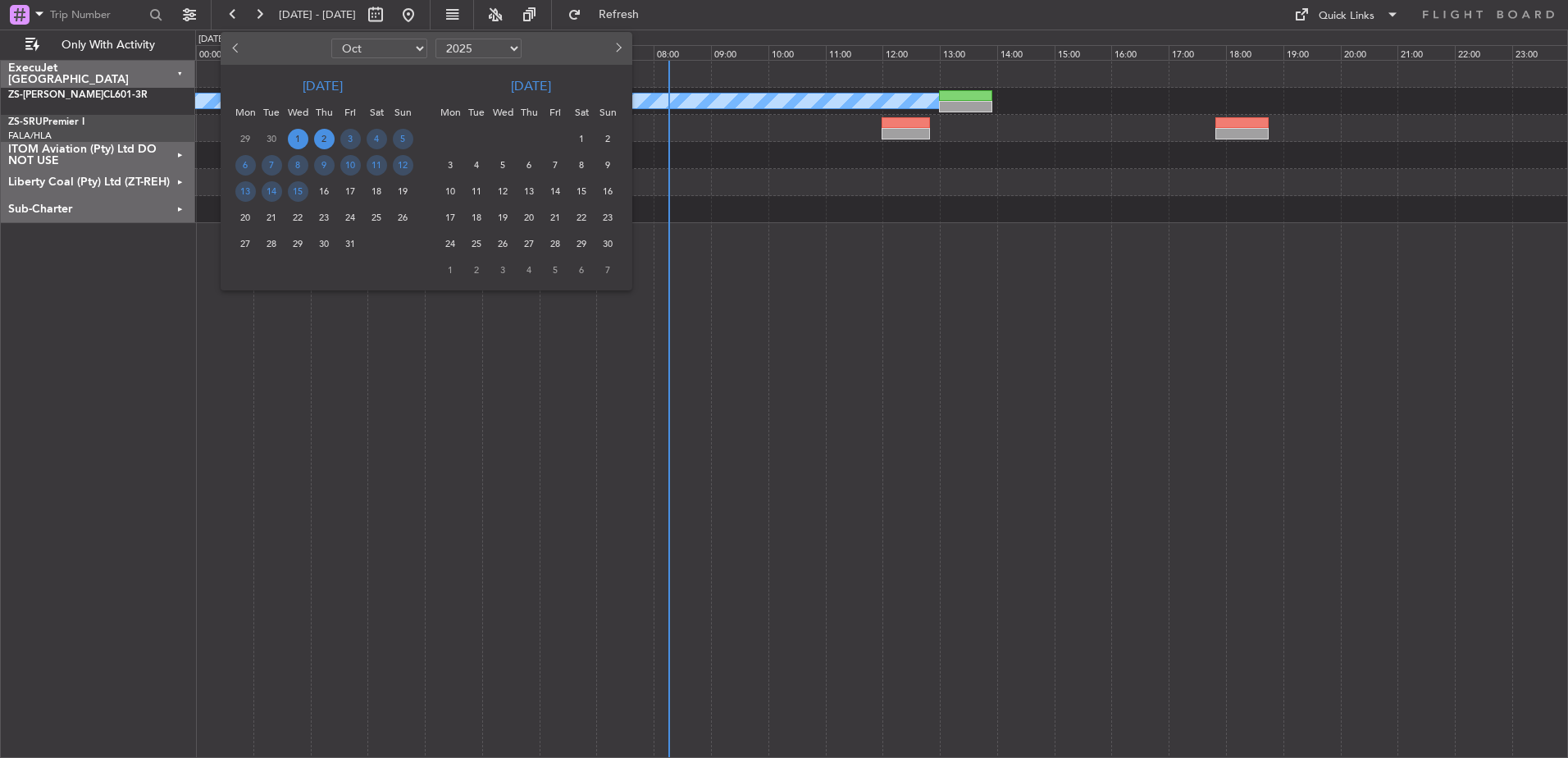
click at [329, 139] on span "2" at bounding box center [324, 138] width 21 height 21
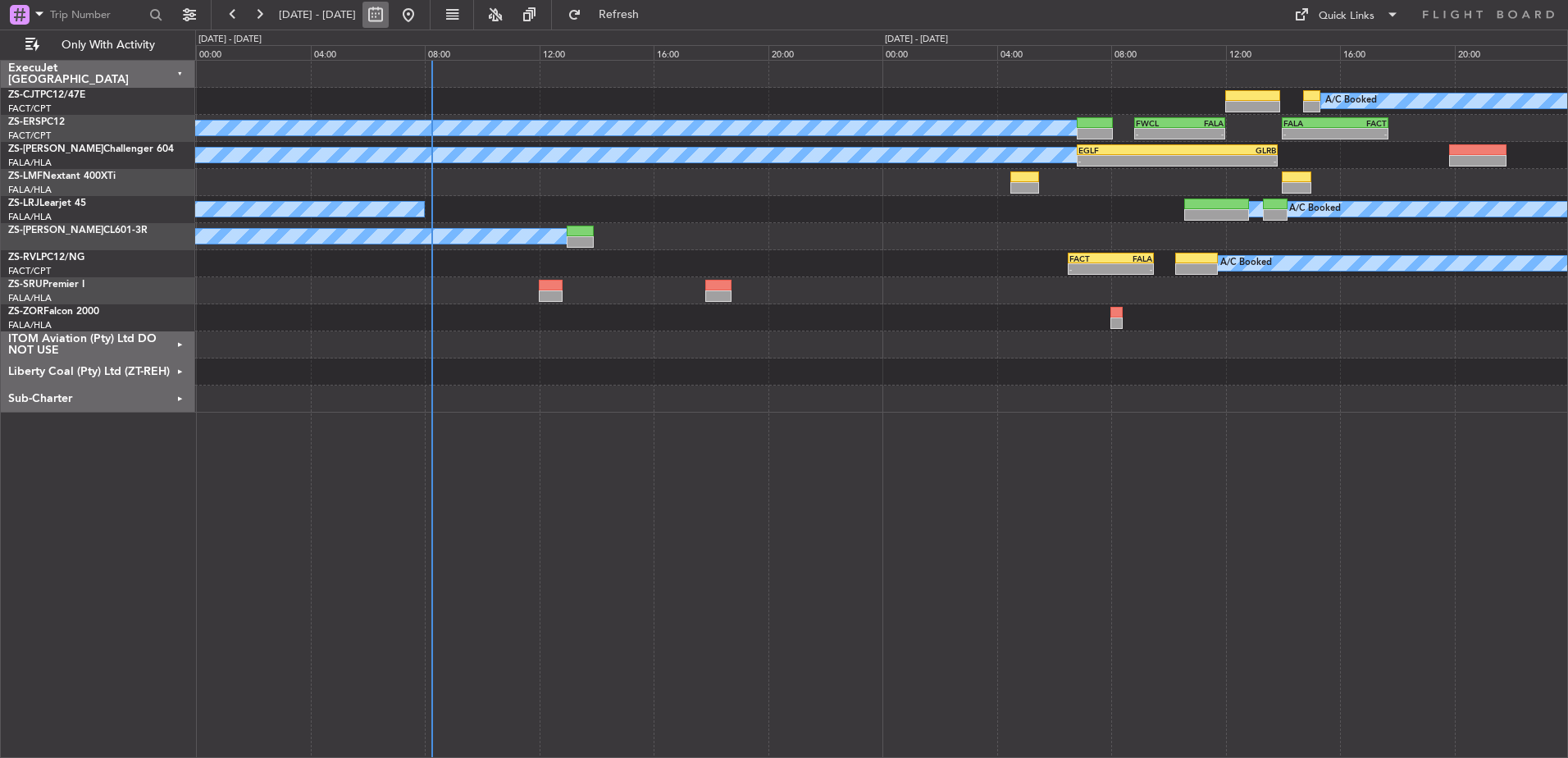
click at [389, 14] on button at bounding box center [375, 15] width 26 height 26
select select "10"
select select "2025"
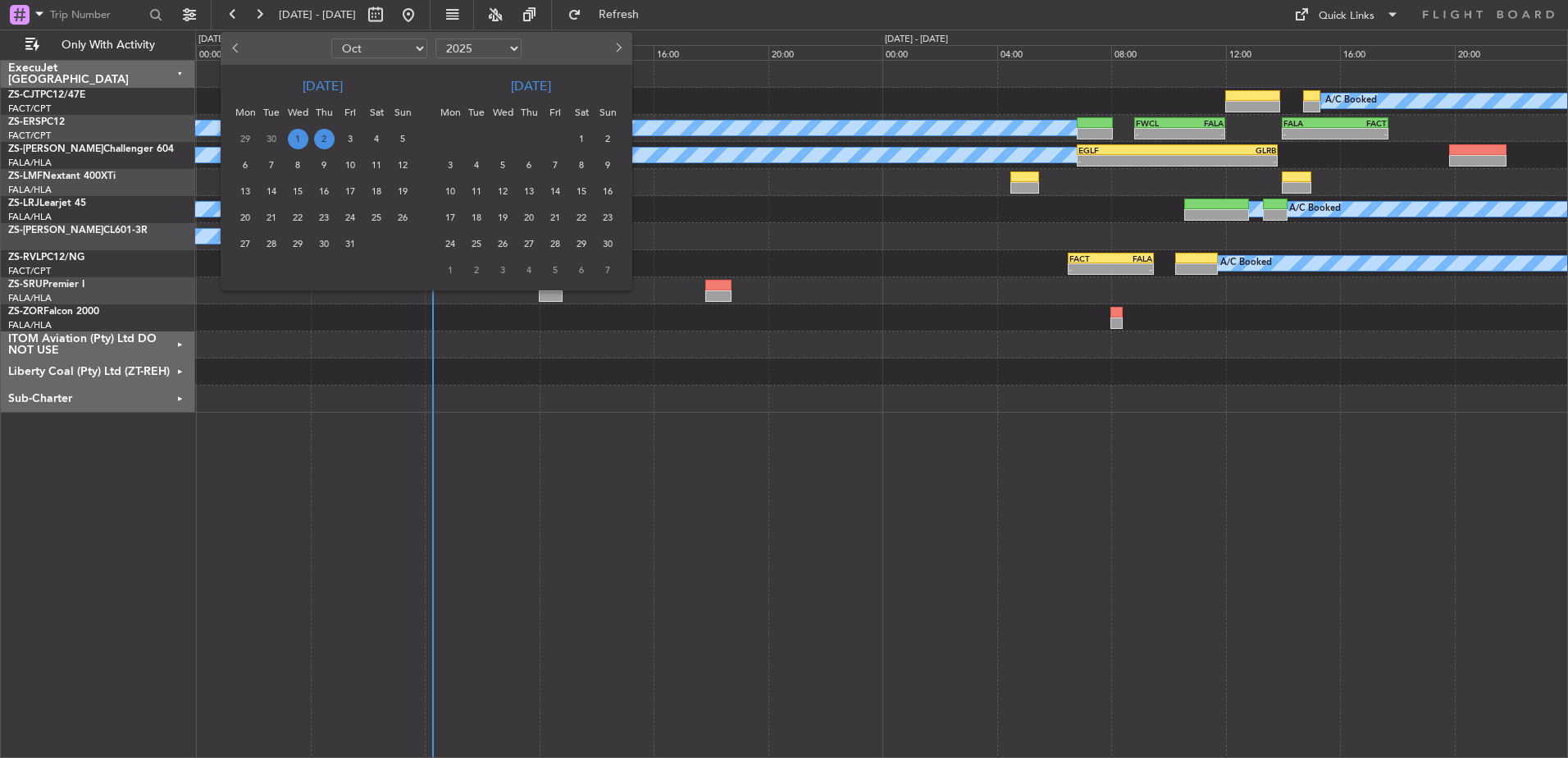
click at [324, 136] on span "2" at bounding box center [324, 138] width 21 height 21
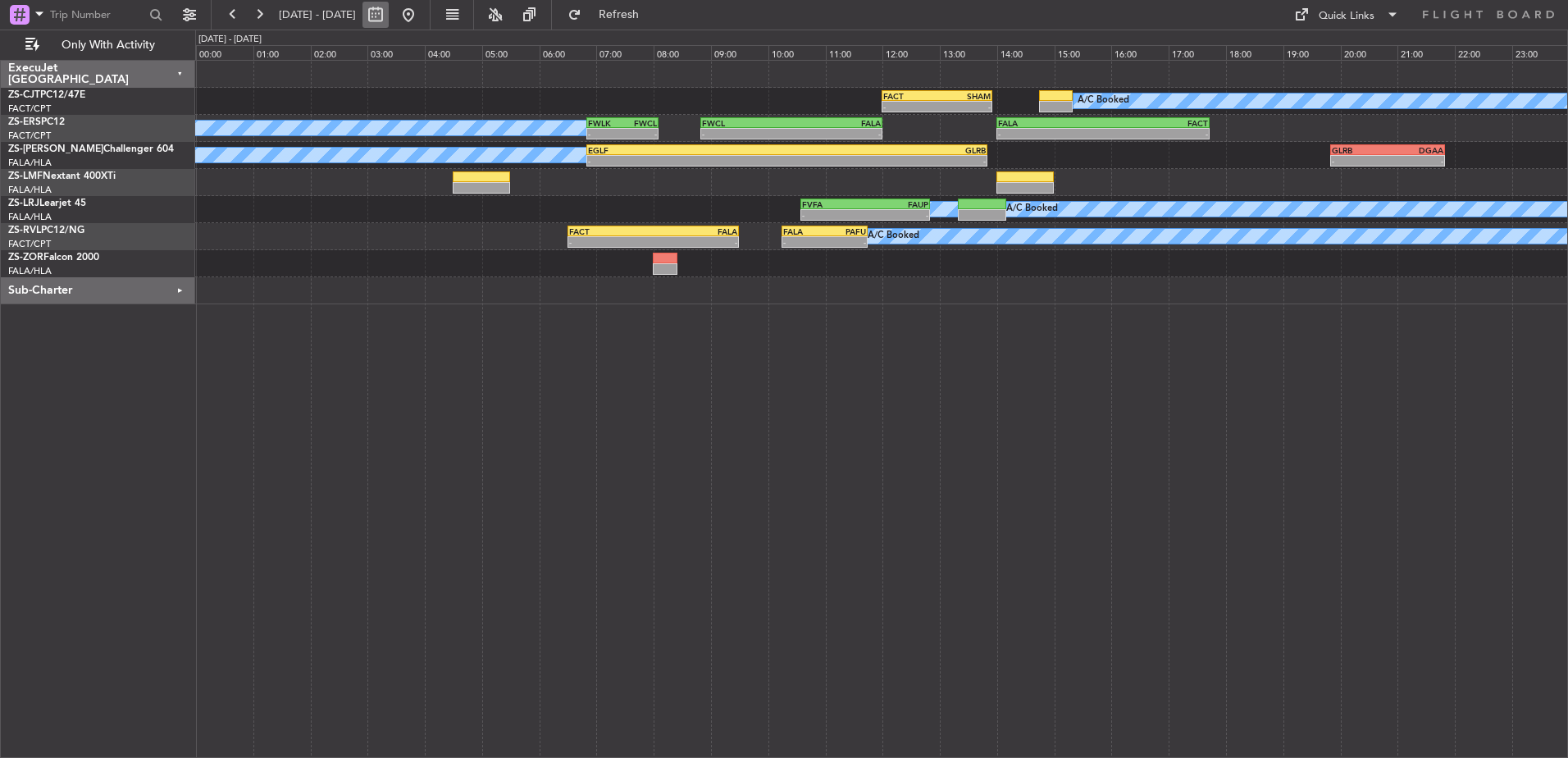
click at [389, 19] on button at bounding box center [375, 15] width 26 height 26
select select "10"
select select "2025"
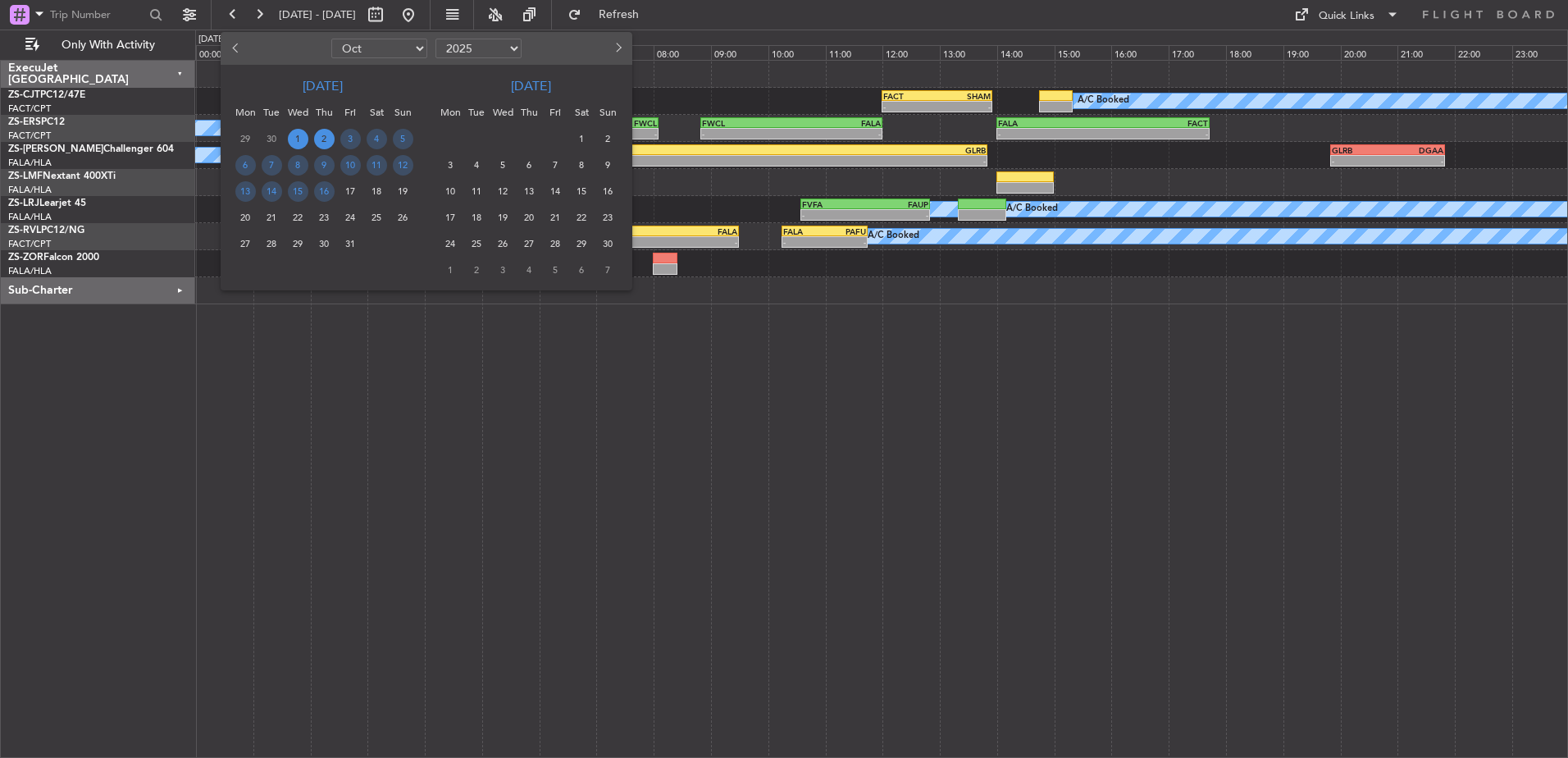
click at [300, 136] on span "1" at bounding box center [298, 138] width 21 height 21
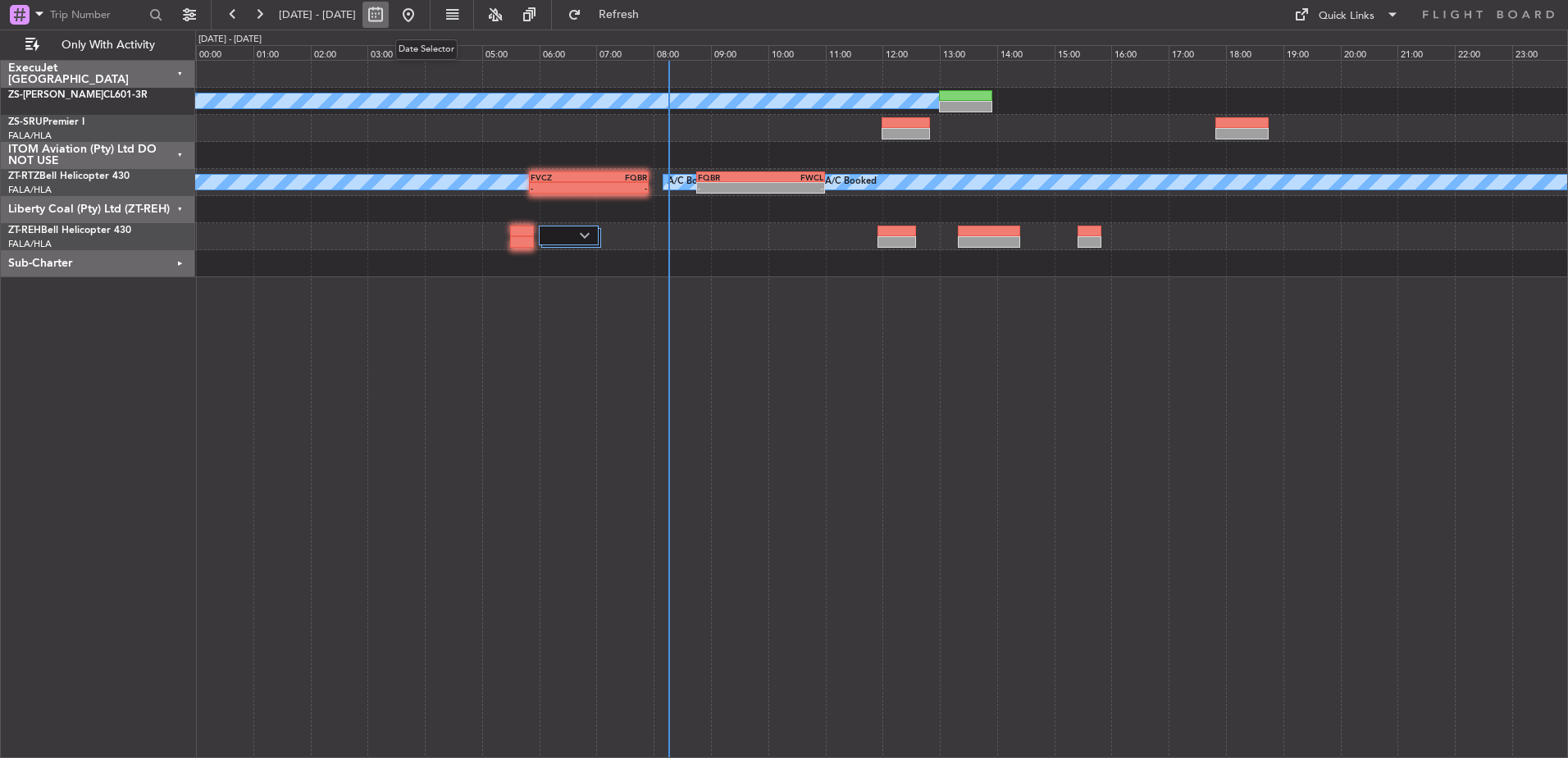
click at [389, 9] on button at bounding box center [375, 15] width 26 height 26
select select "10"
select select "2025"
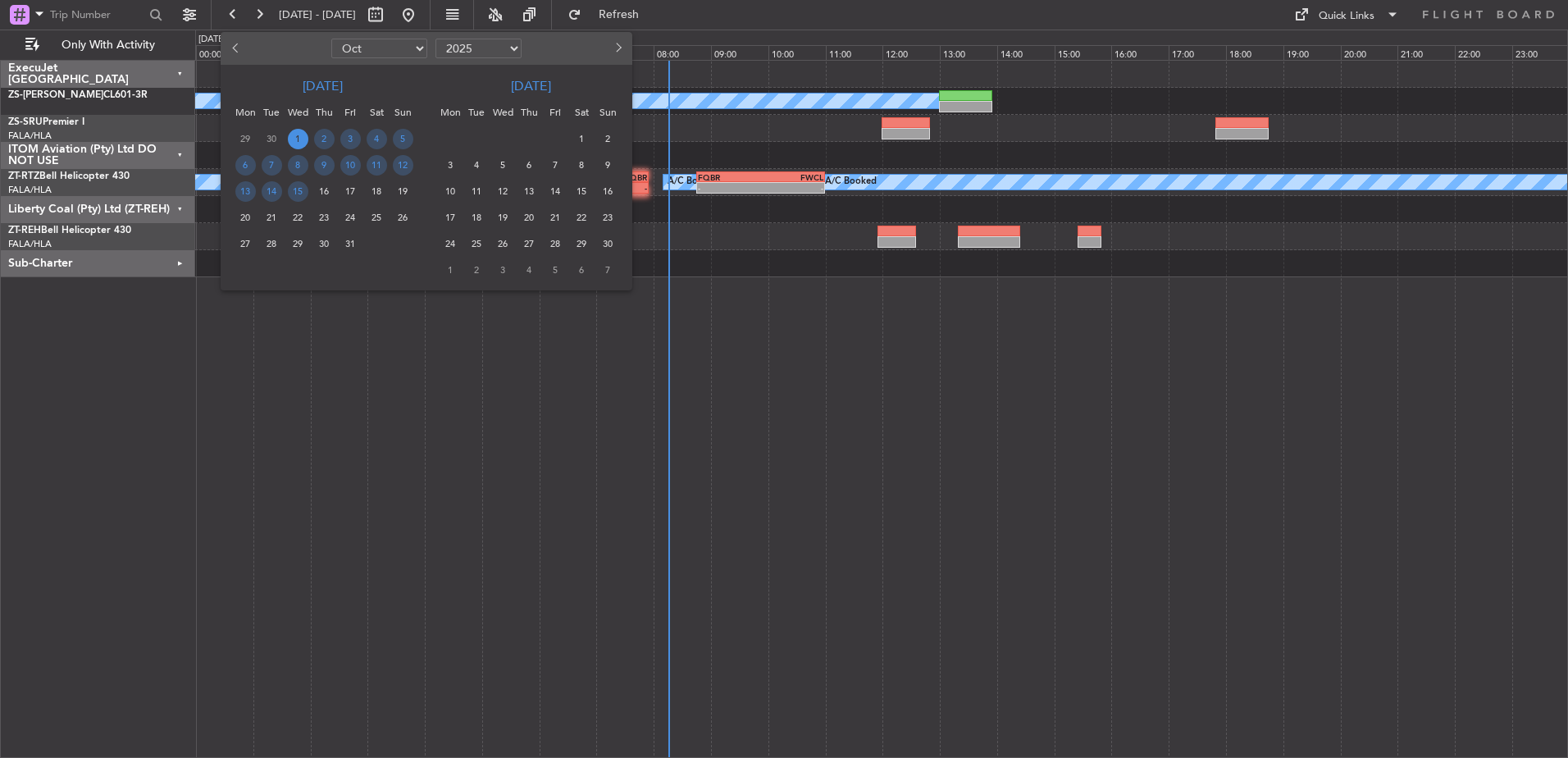
click at [300, 138] on span "1" at bounding box center [298, 138] width 21 height 21
